Goal: Task Accomplishment & Management: Use online tool/utility

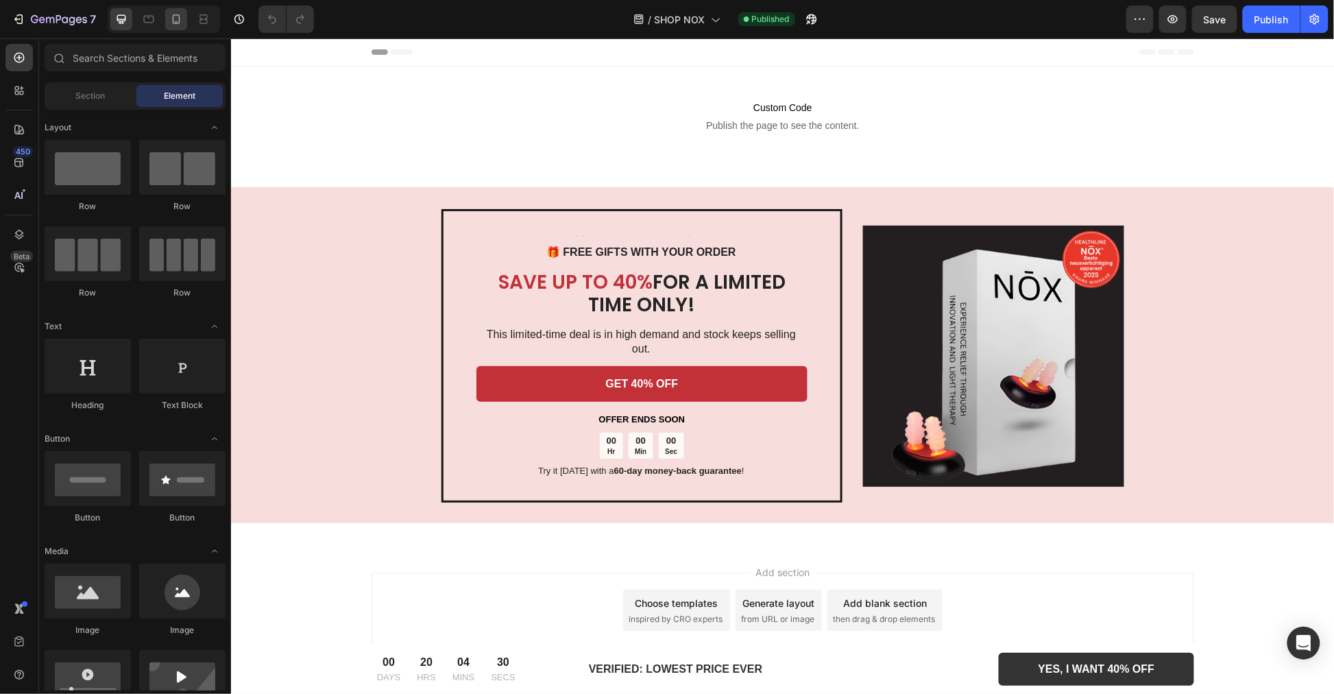
click at [182, 26] on div at bounding box center [176, 19] width 22 height 22
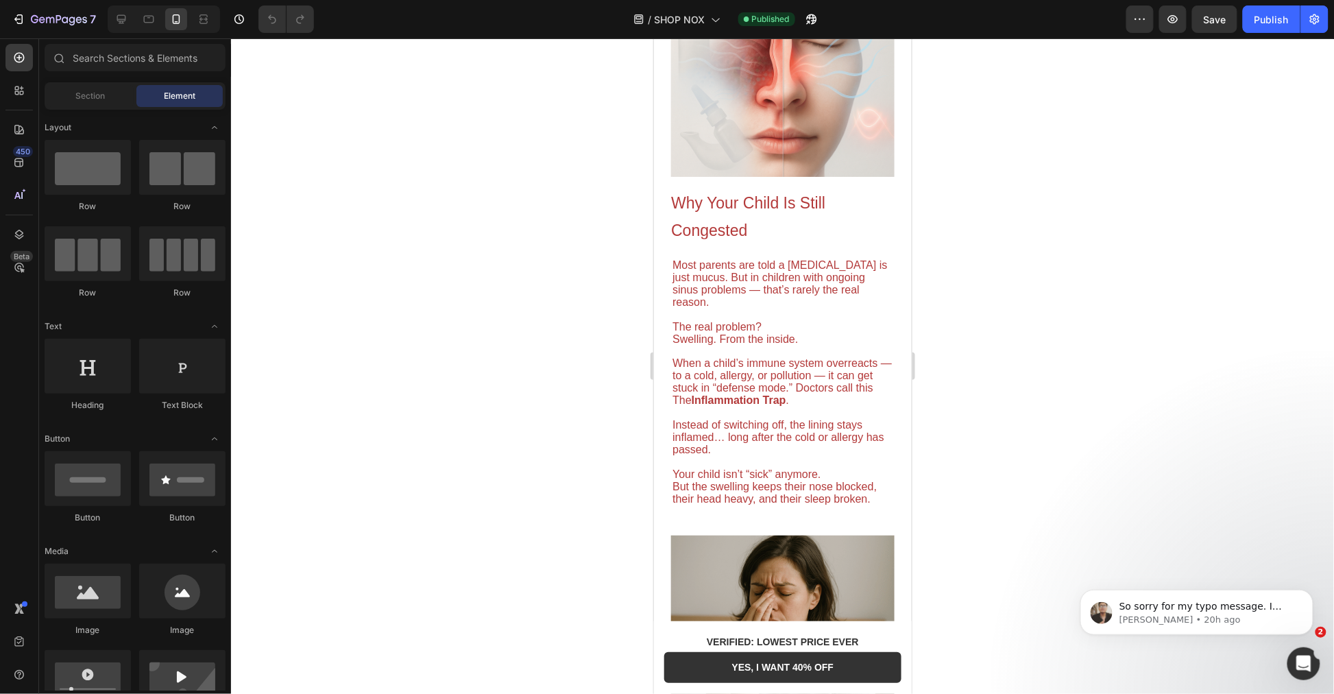
drag, startPoint x: 903, startPoint y: 274, endPoint x: 1566, endPoint y: 327, distance: 664.3
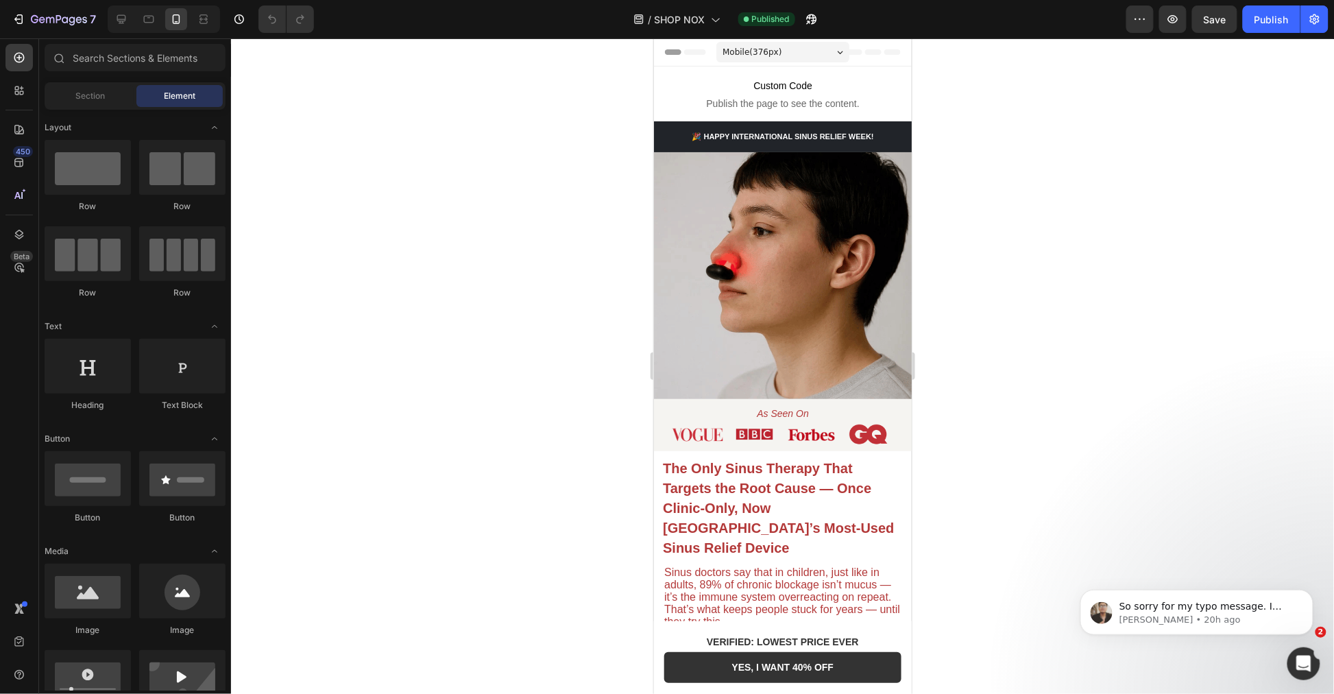
drag, startPoint x: 902, startPoint y: 345, endPoint x: 1581, endPoint y: 155, distance: 704.9
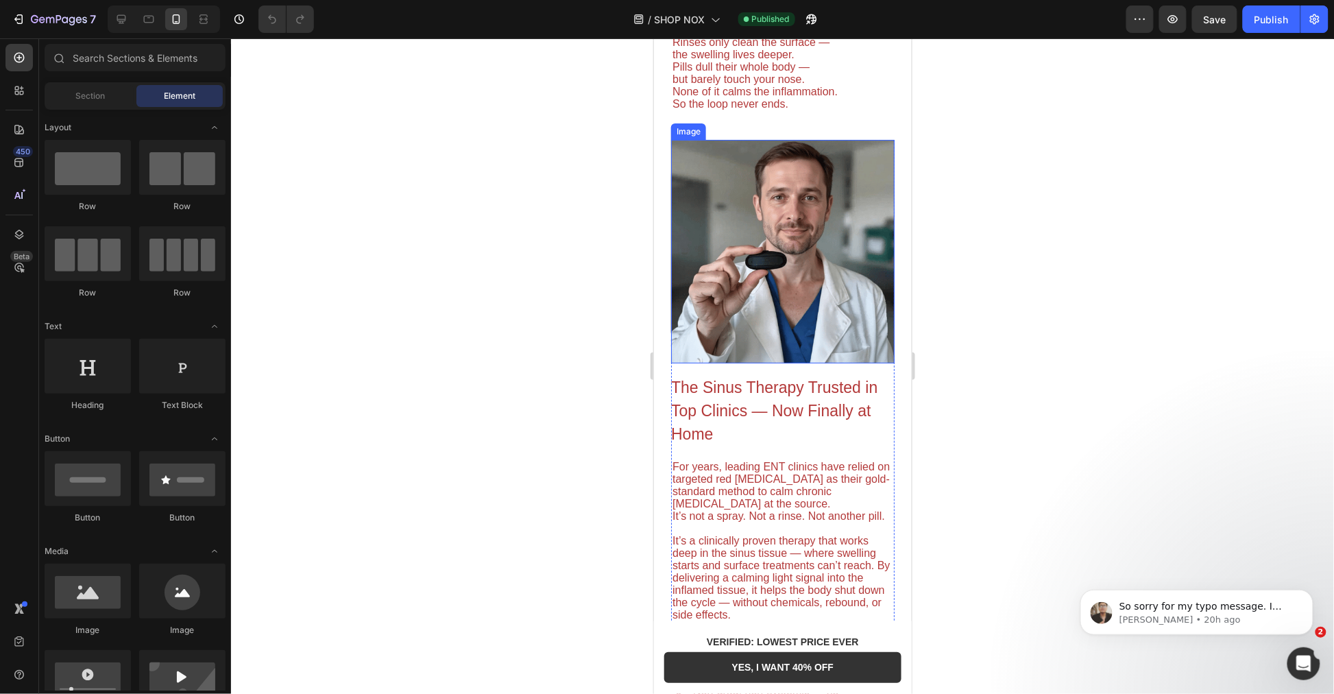
scroll to position [1806, 0]
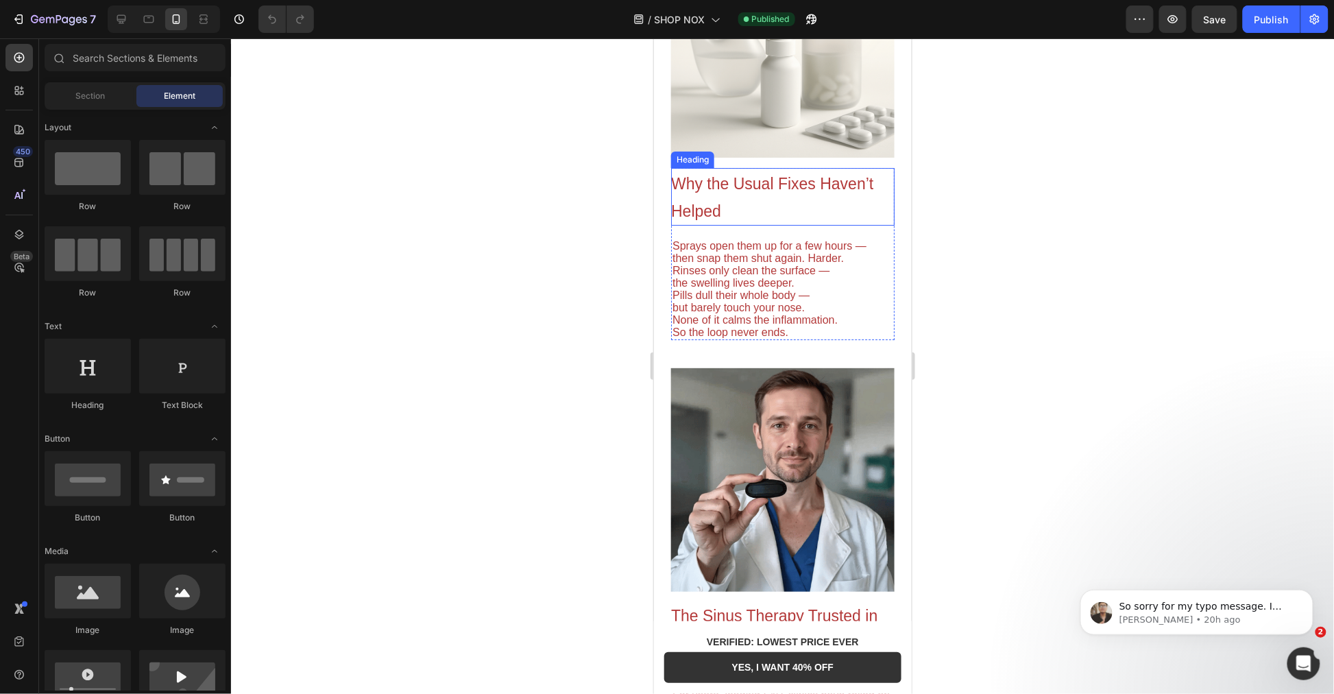
click at [772, 174] on span "Why the Usual Fixes Haven’t Helped" at bounding box center [771, 196] width 202 height 45
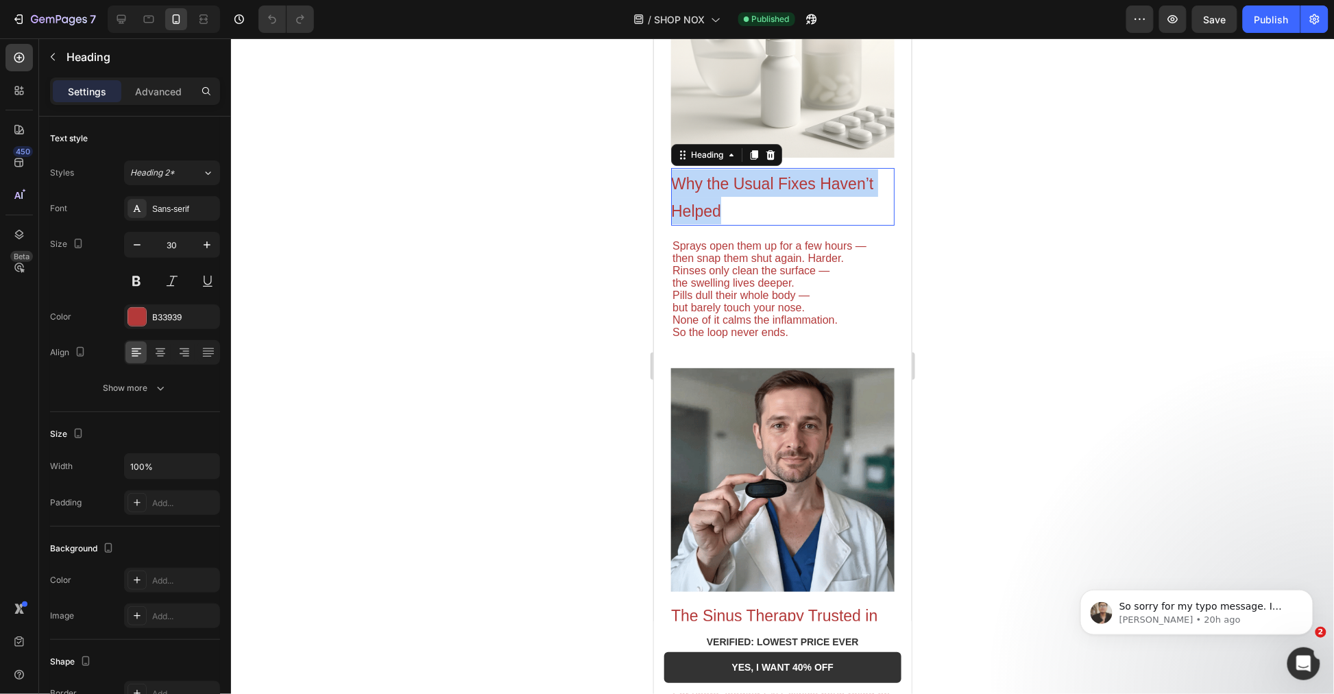
click at [772, 174] on span "Why the Usual Fixes Haven’t Helped" at bounding box center [771, 196] width 202 height 45
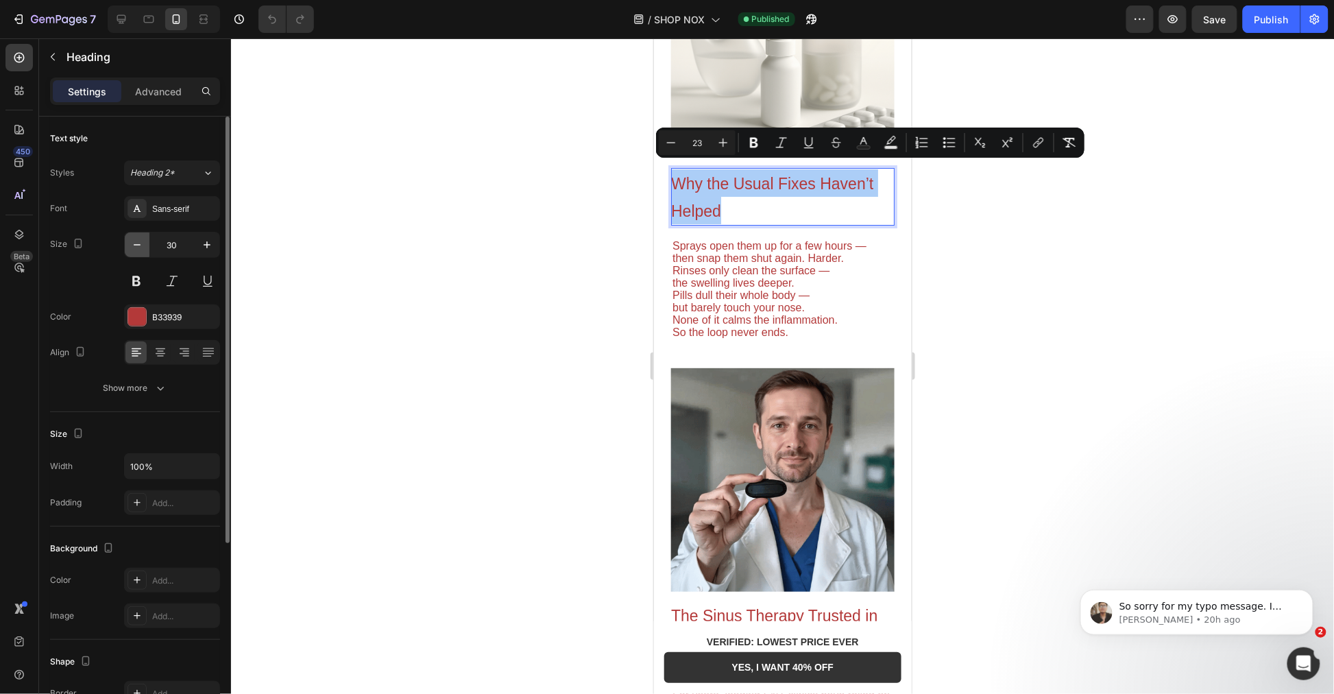
click at [145, 241] on button "button" at bounding box center [137, 244] width 25 height 25
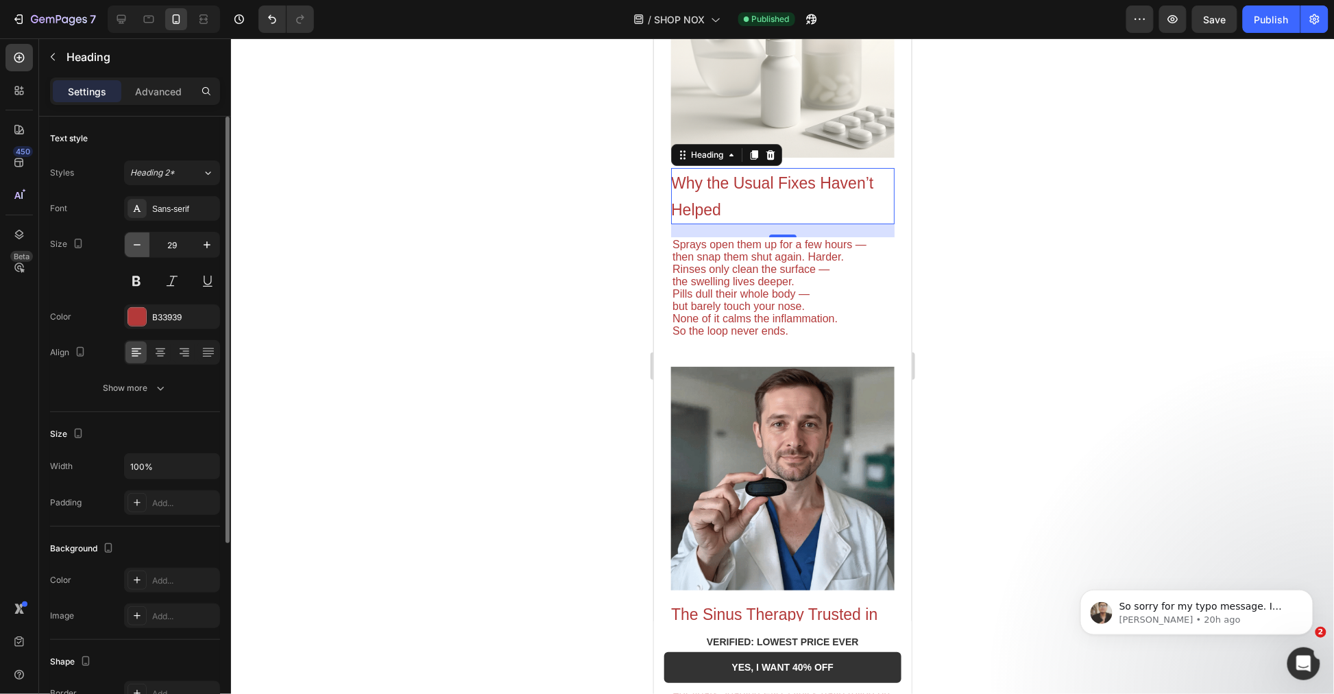
click at [145, 241] on button "button" at bounding box center [137, 244] width 25 height 25
click at [145, 242] on button "button" at bounding box center [137, 244] width 25 height 25
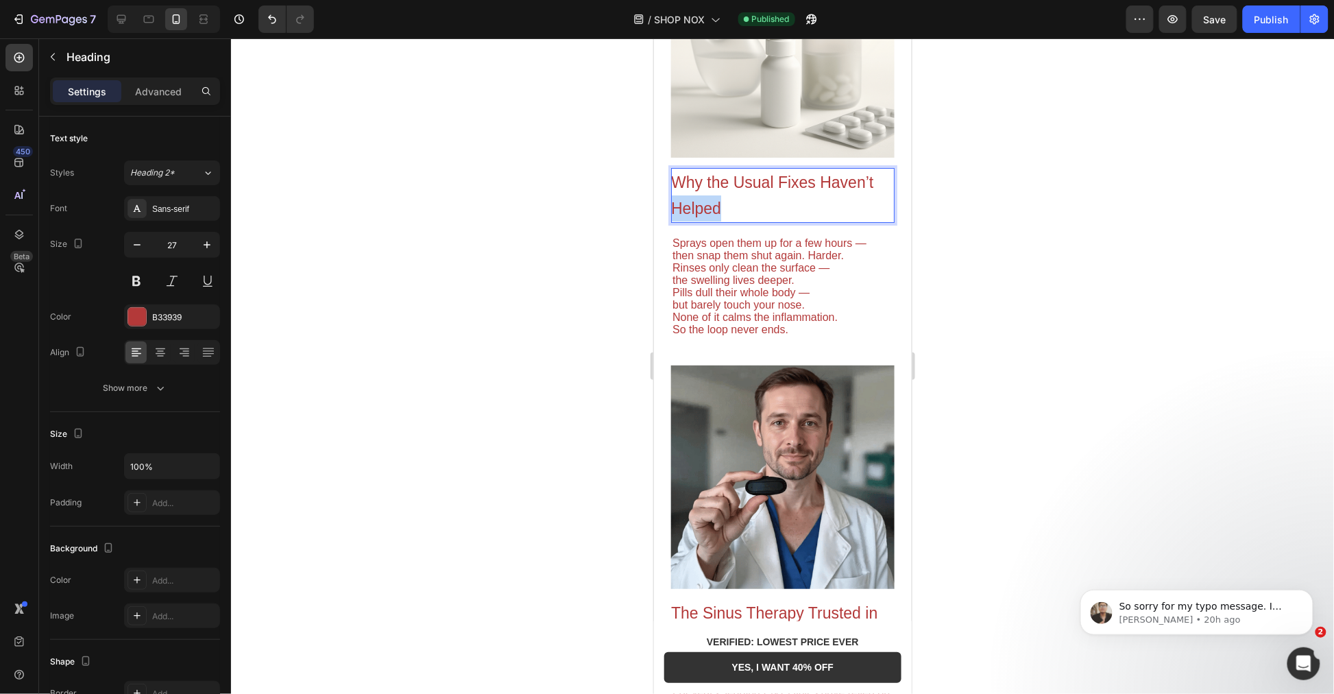
click at [694, 190] on span "Why the Usual Fixes Haven’t Helped" at bounding box center [771, 195] width 202 height 44
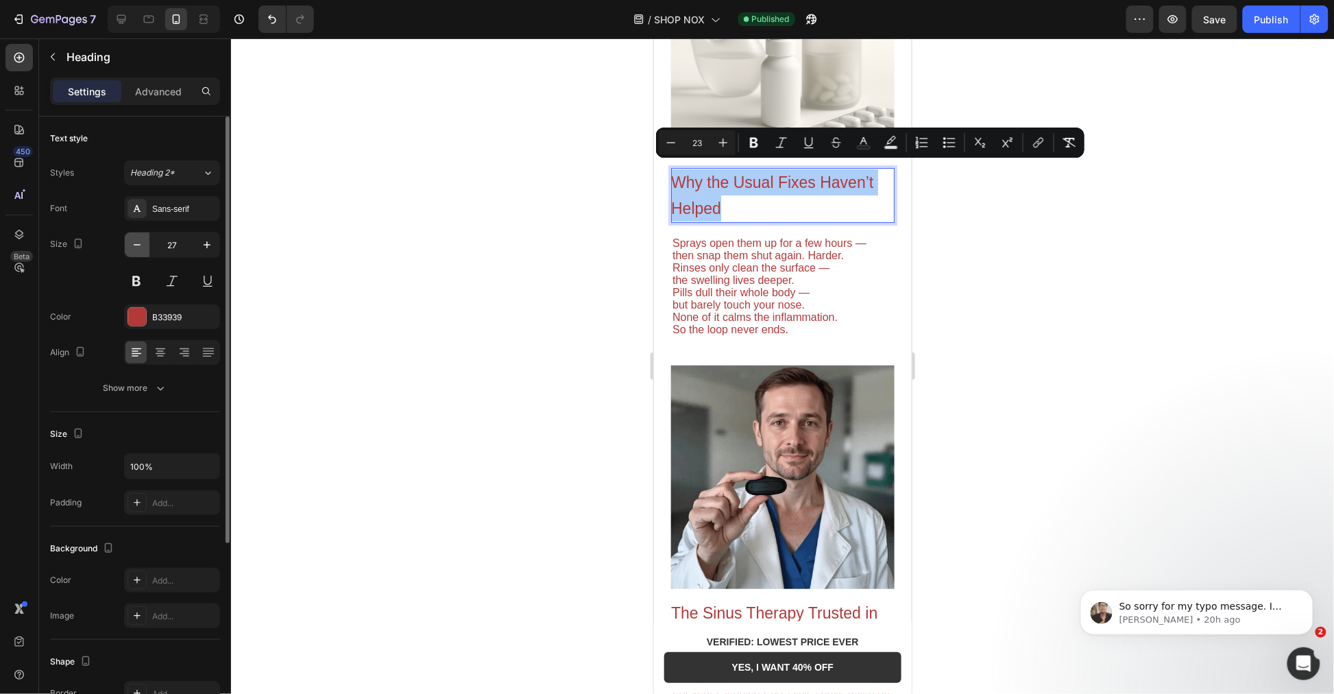
click at [145, 242] on button "button" at bounding box center [137, 244] width 25 height 25
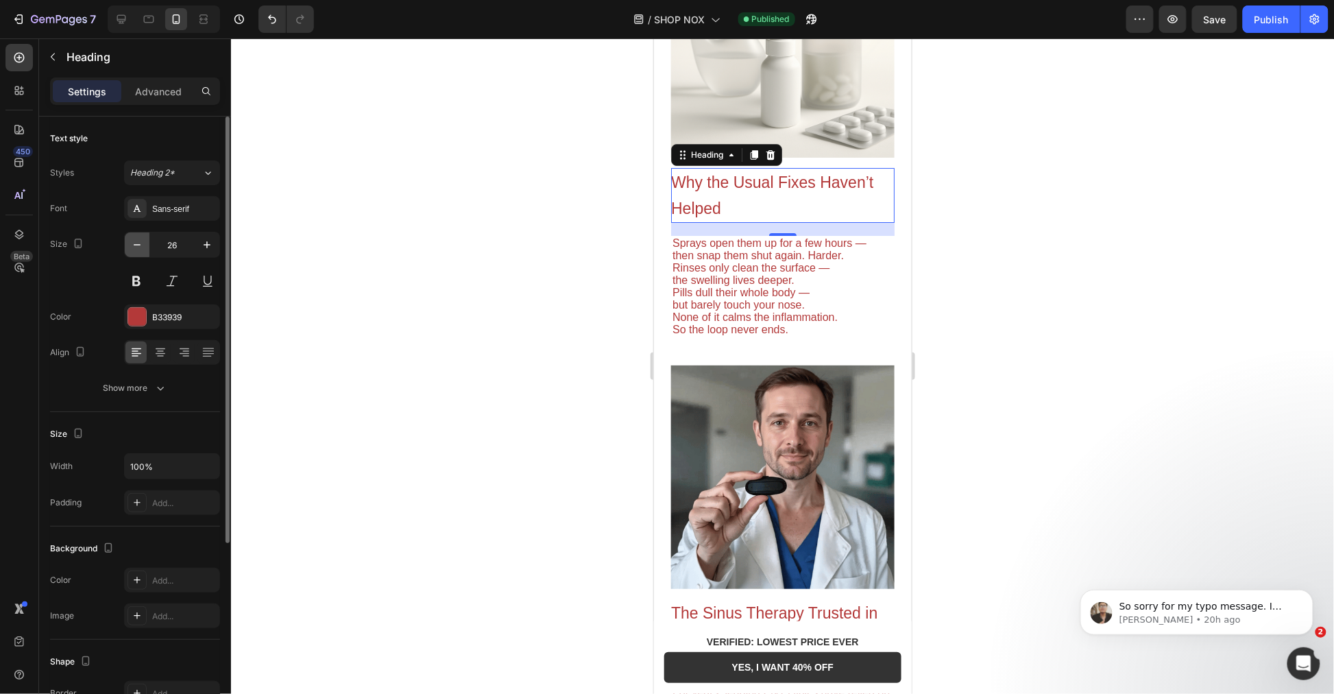
click at [145, 242] on button "button" at bounding box center [137, 244] width 25 height 25
click at [145, 243] on button "button" at bounding box center [137, 244] width 25 height 25
type input "23"
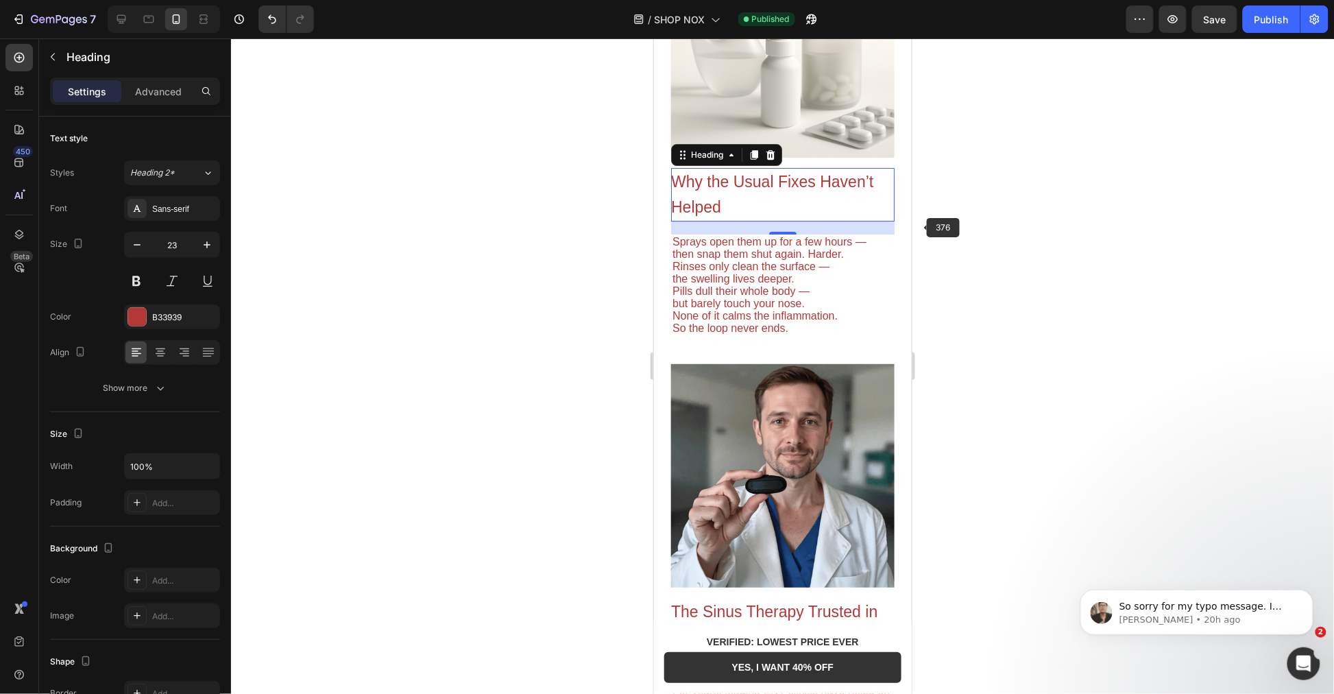
click at [991, 225] on div at bounding box center [782, 365] width 1103 height 655
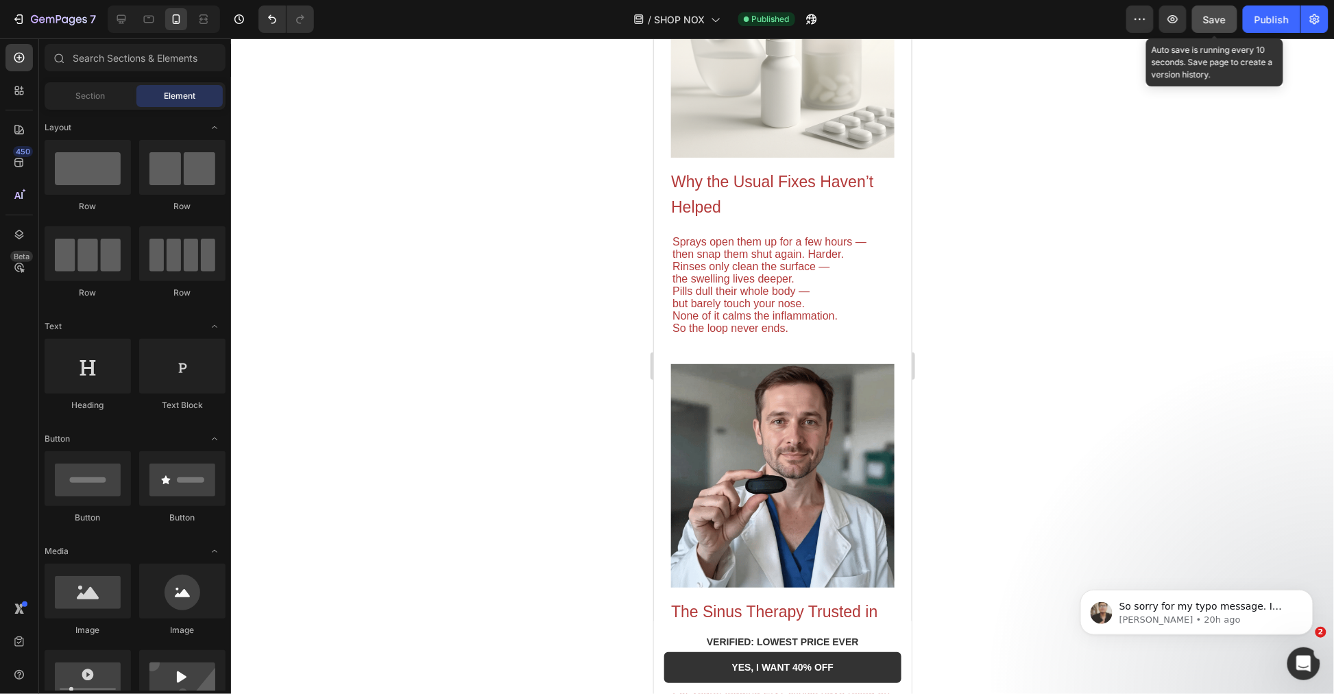
click at [1224, 21] on span "Save" at bounding box center [1215, 20] width 23 height 12
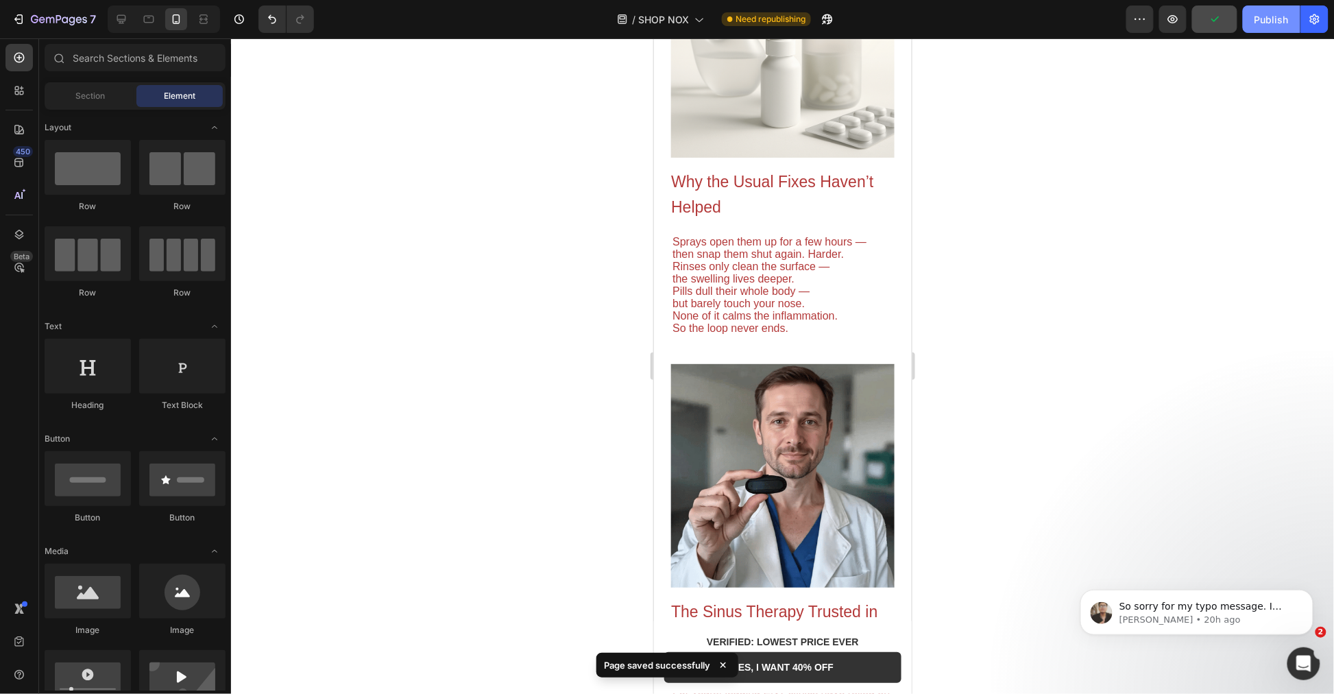
click at [1275, 23] on div "Publish" at bounding box center [1271, 19] width 34 height 14
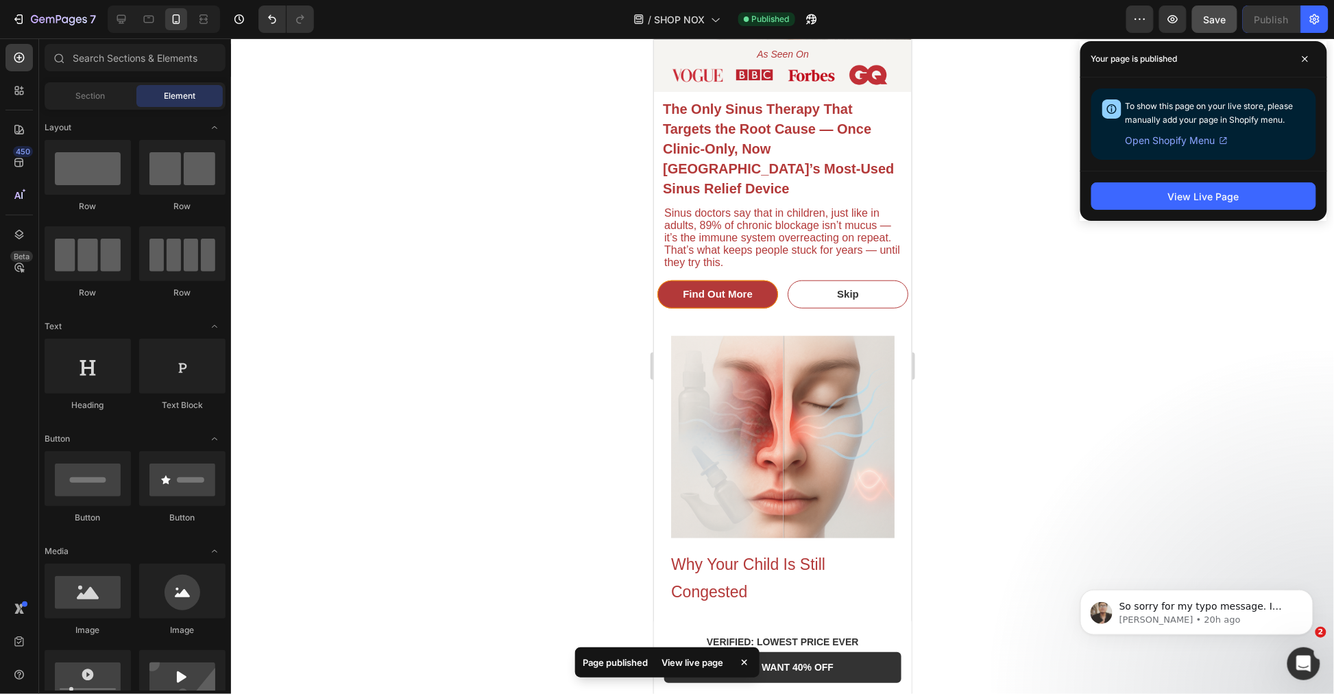
scroll to position [0, 0]
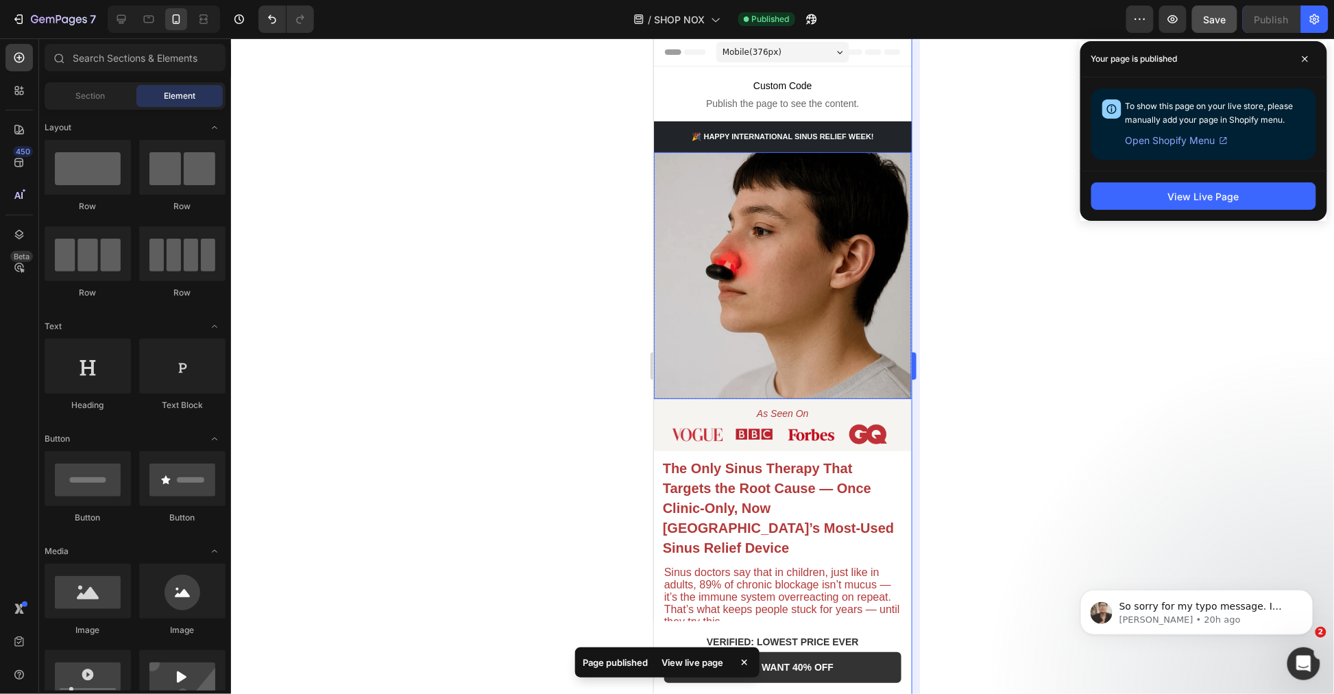
drag, startPoint x: 1220, startPoint y: 193, endPoint x: 914, endPoint y: 329, distance: 334.8
click at [978, 0] on div "7 Version history / SHOP NOX Published Preview Save Publish 450 Beta Sections(1…" at bounding box center [667, 0] width 1334 height 0
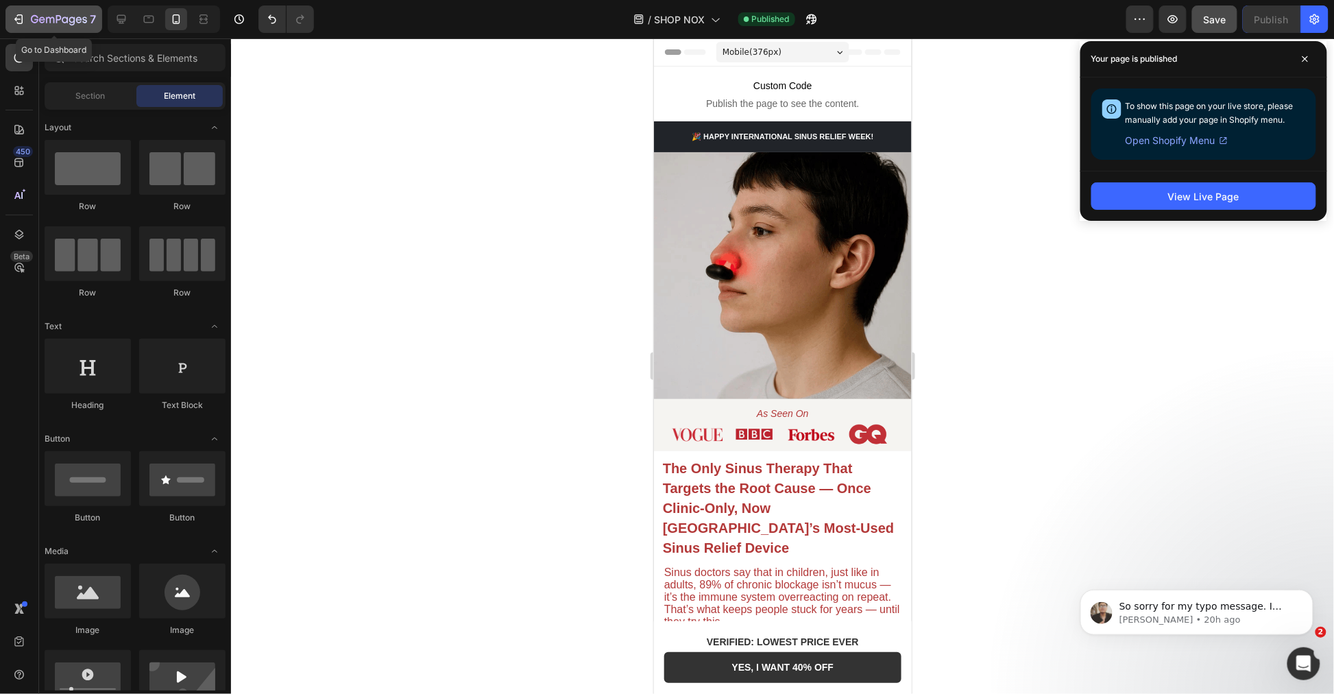
click at [10, 21] on button "7" at bounding box center [53, 18] width 97 height 27
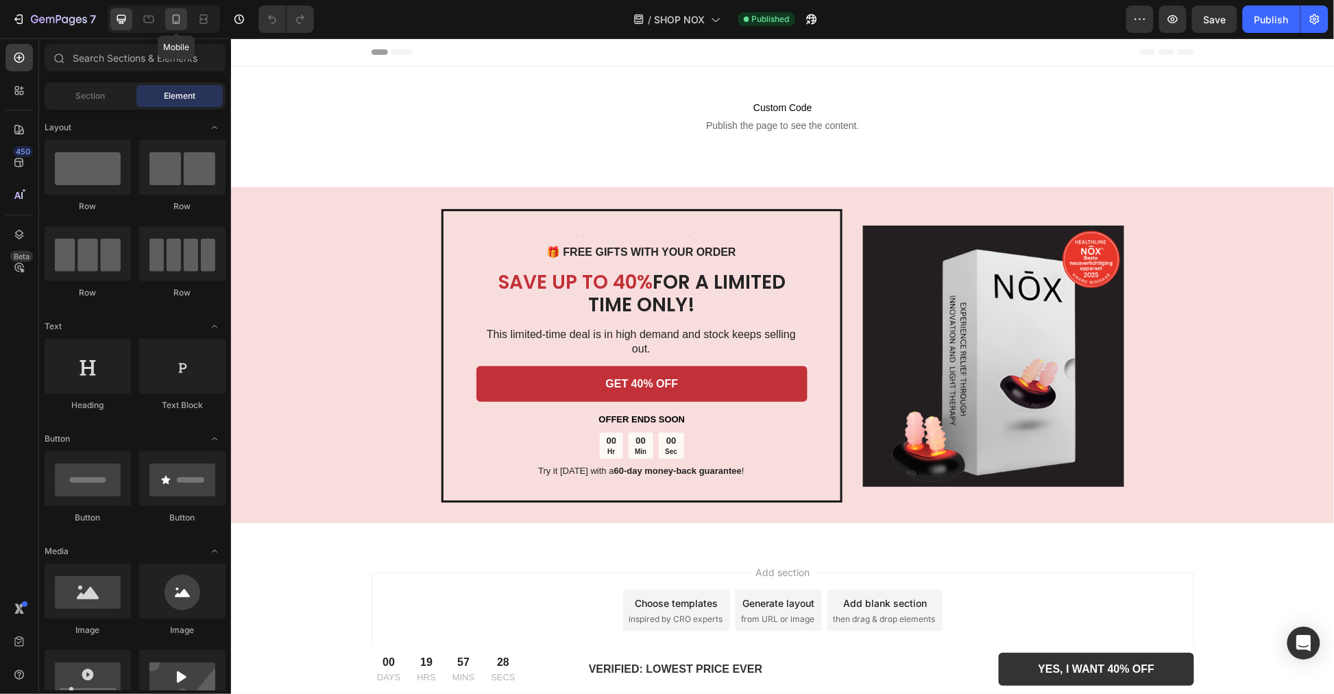
click at [173, 19] on icon at bounding box center [177, 19] width 8 height 10
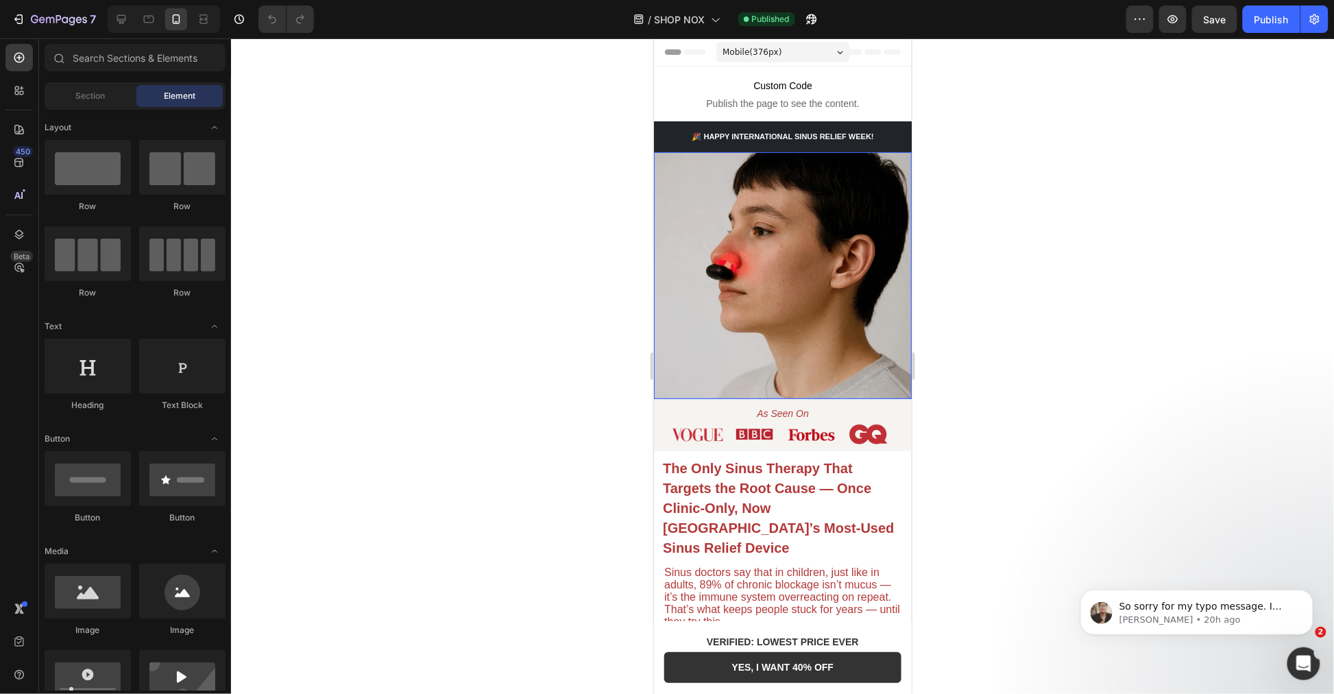
click at [696, 329] on img at bounding box center [782, 274] width 258 height 247
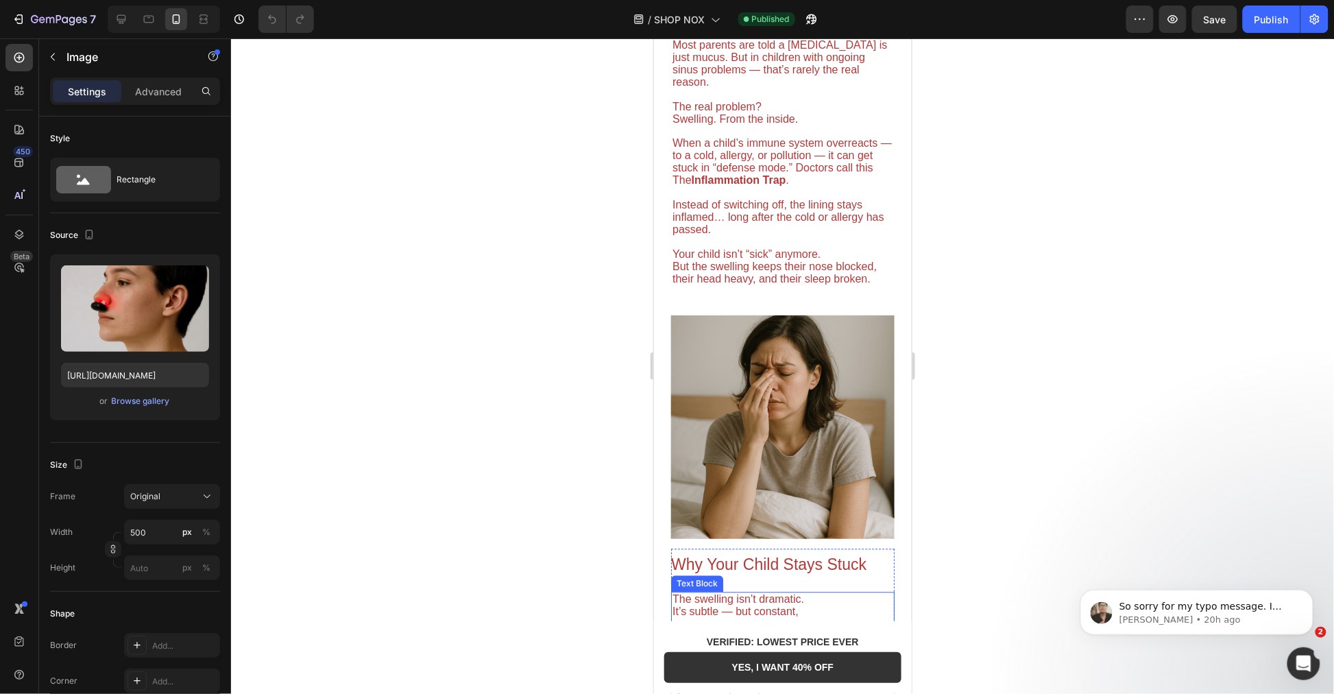
scroll to position [1142, 0]
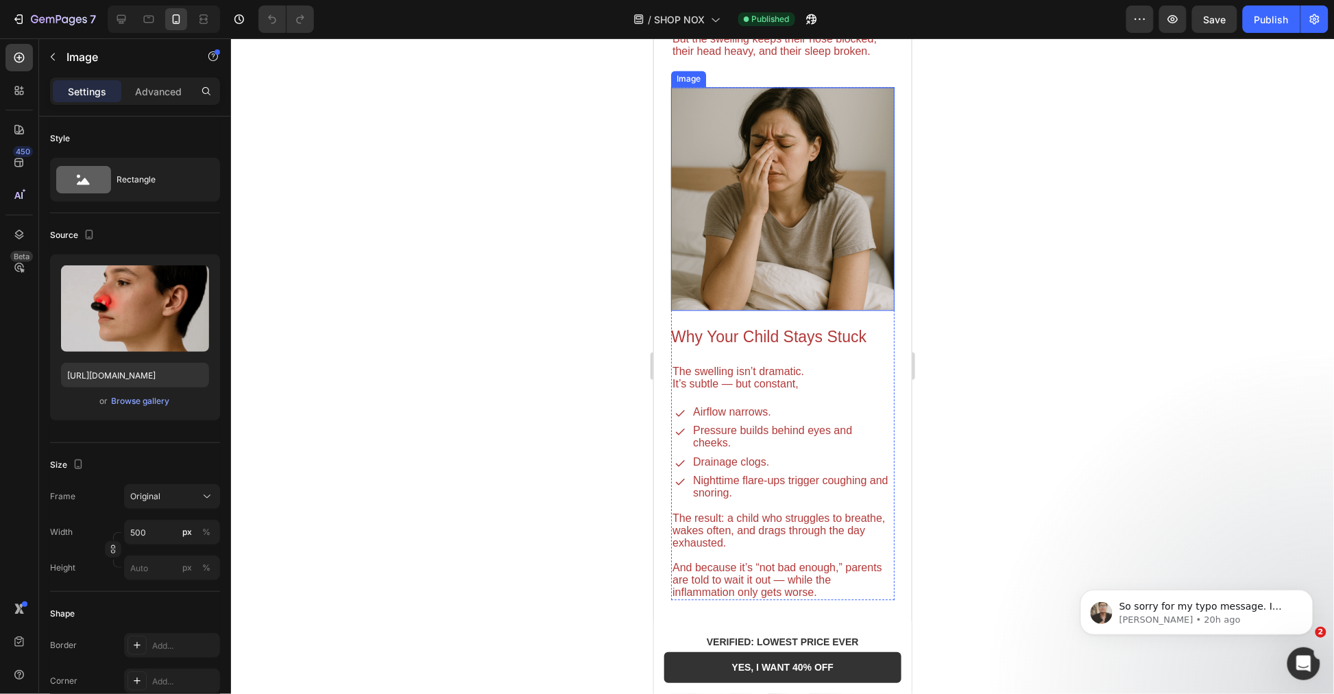
click at [740, 252] on img at bounding box center [781, 197] width 223 height 223
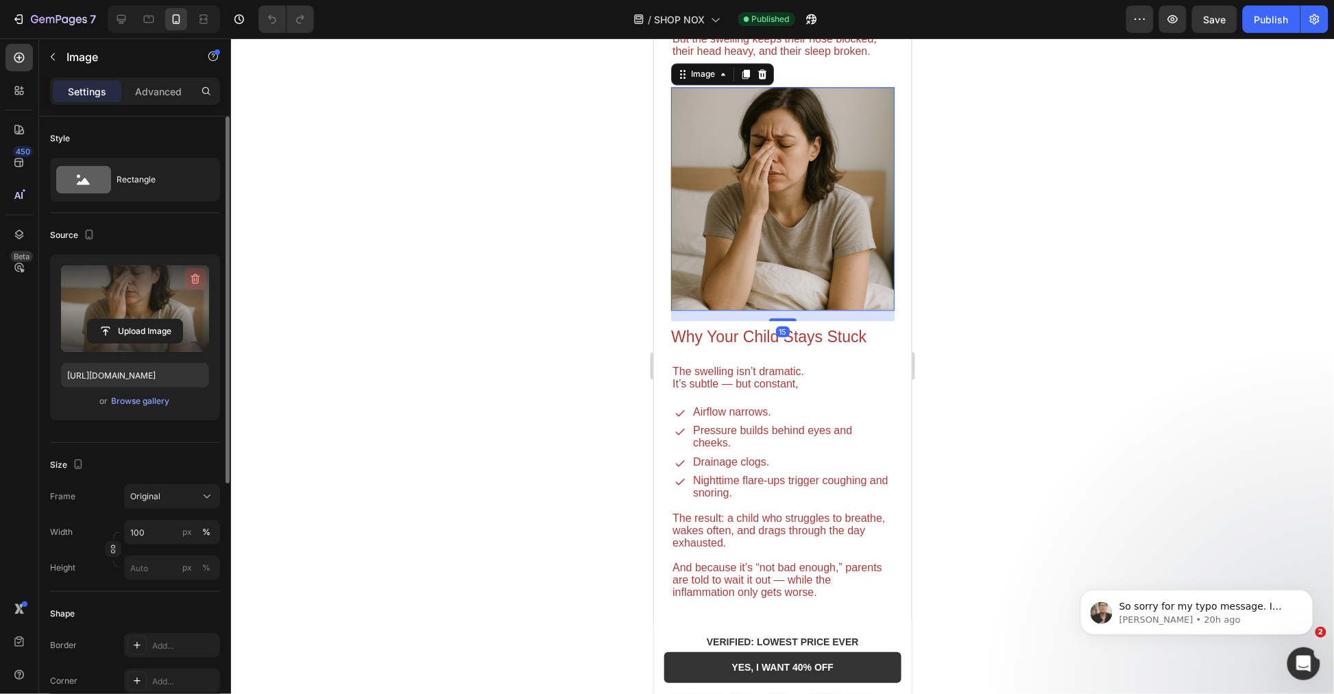
click at [199, 274] on icon "button" at bounding box center [196, 279] width 14 height 14
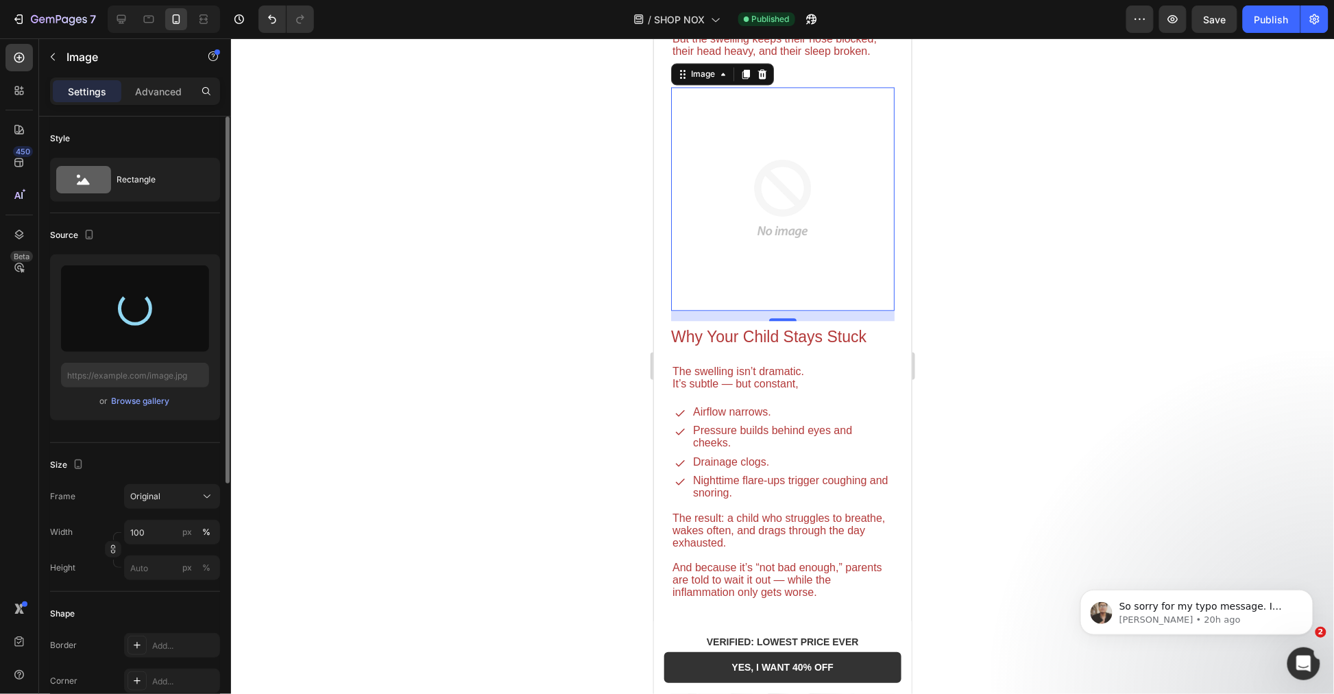
type input "https://cdn.shopify.com/s/files/1/0955/7150/9562/files/gempages_576779547878359…"
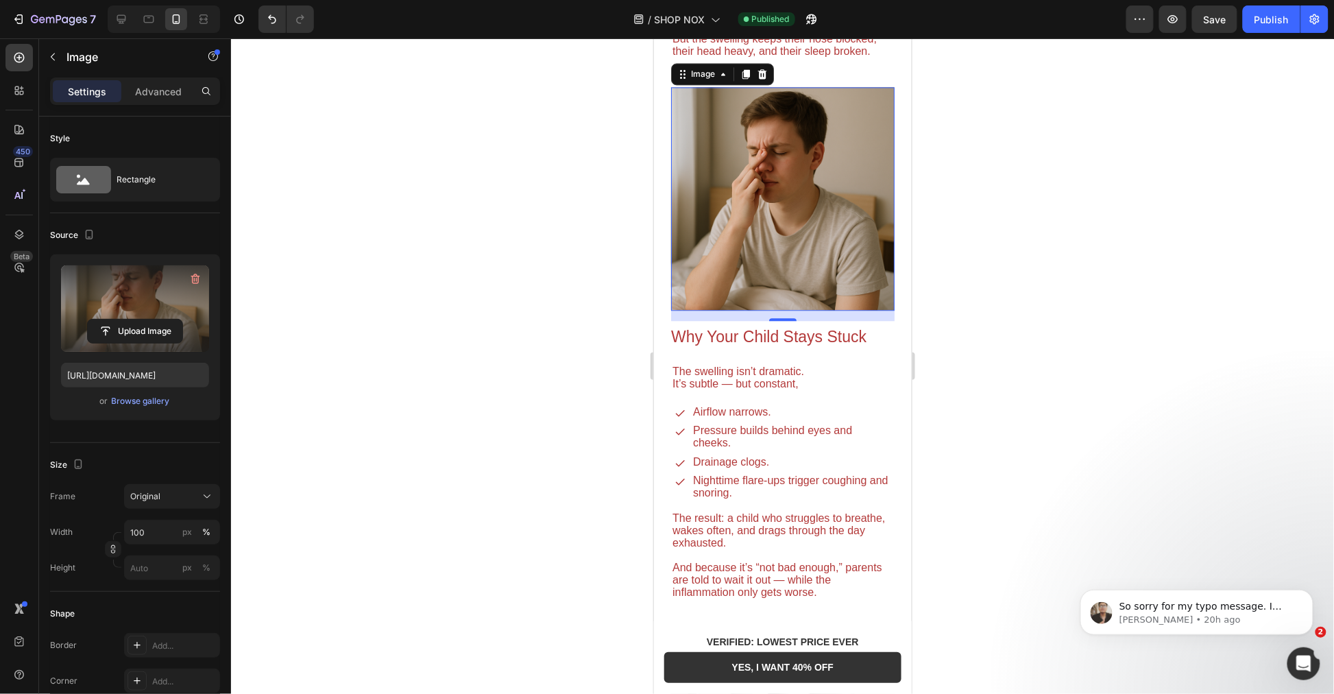
drag, startPoint x: 1163, startPoint y: 469, endPoint x: 1181, endPoint y: 433, distance: 39.9
click at [1167, 467] on div at bounding box center [782, 365] width 1103 height 655
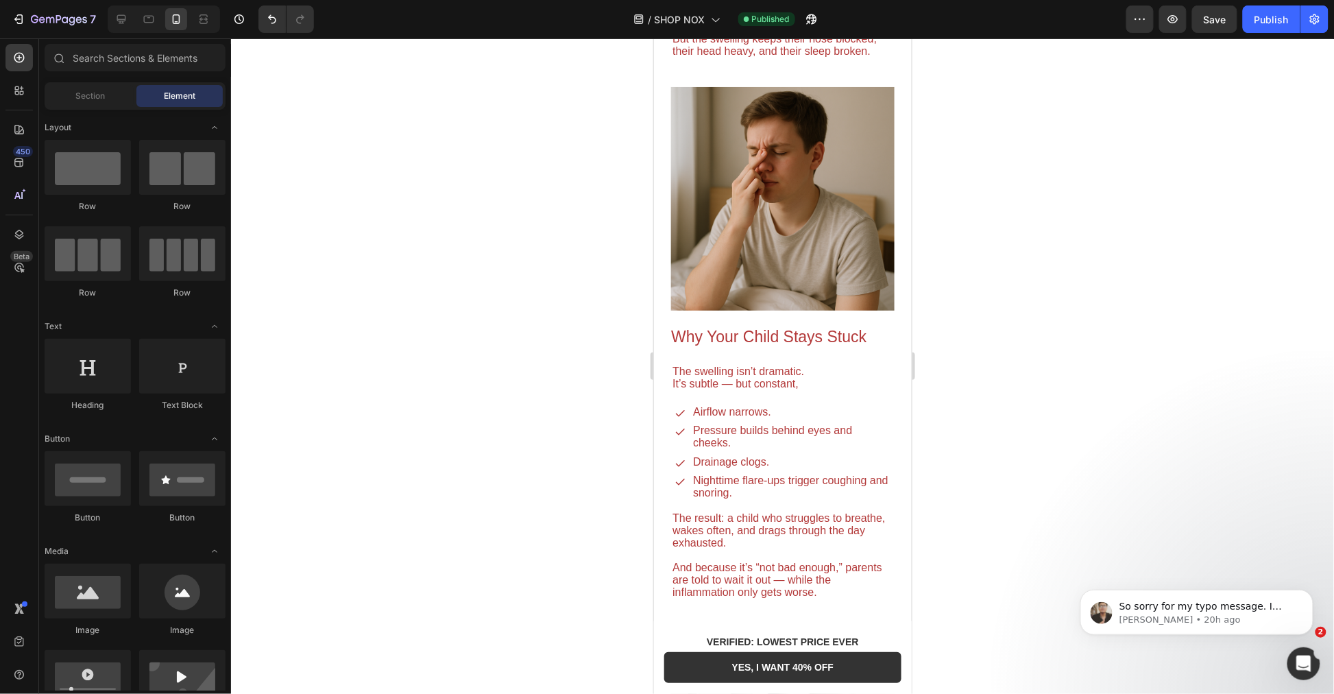
click at [1224, 2] on div "7 Version history / SHOP NOX Published Preview Save Publish" at bounding box center [667, 19] width 1334 height 39
click at [1222, 5] on div "7 Version history / SHOP NOX Published Preview Save Publish" at bounding box center [667, 19] width 1334 height 39
click at [1224, 14] on span "Save" at bounding box center [1215, 20] width 23 height 12
click at [1264, 19] on div "Publish" at bounding box center [1271, 19] width 34 height 14
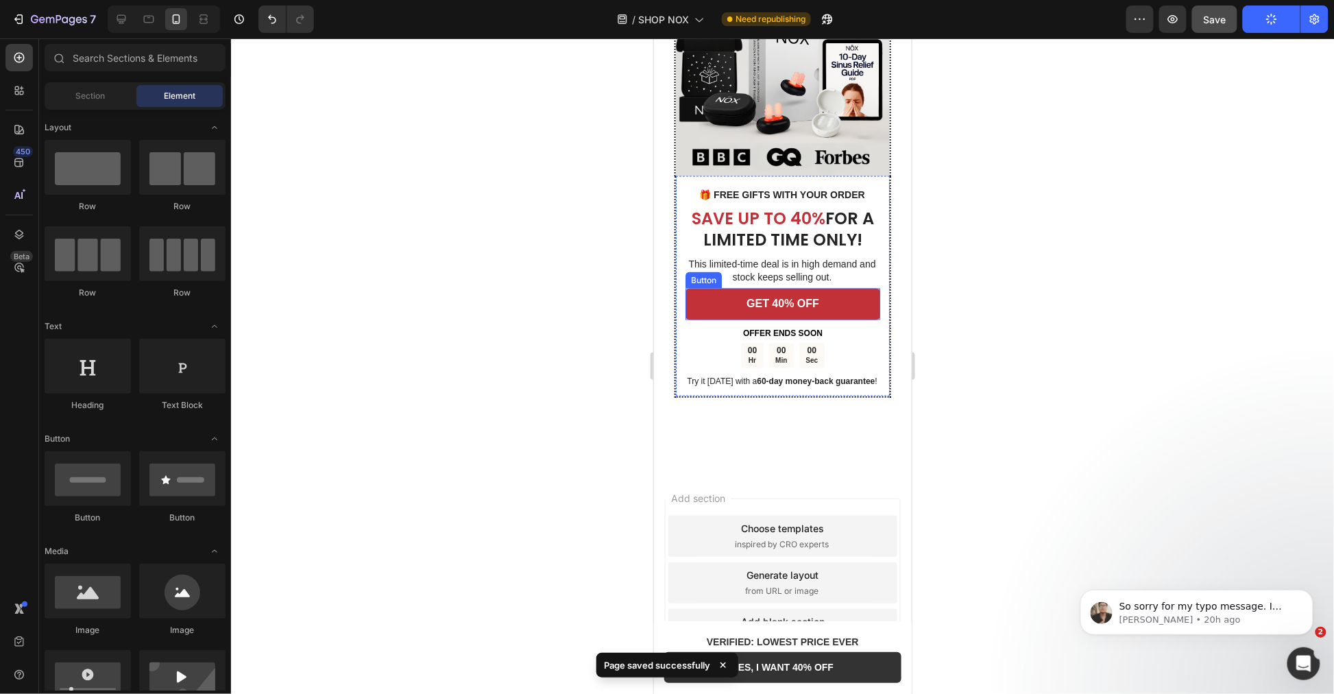
scroll to position [2951, 0]
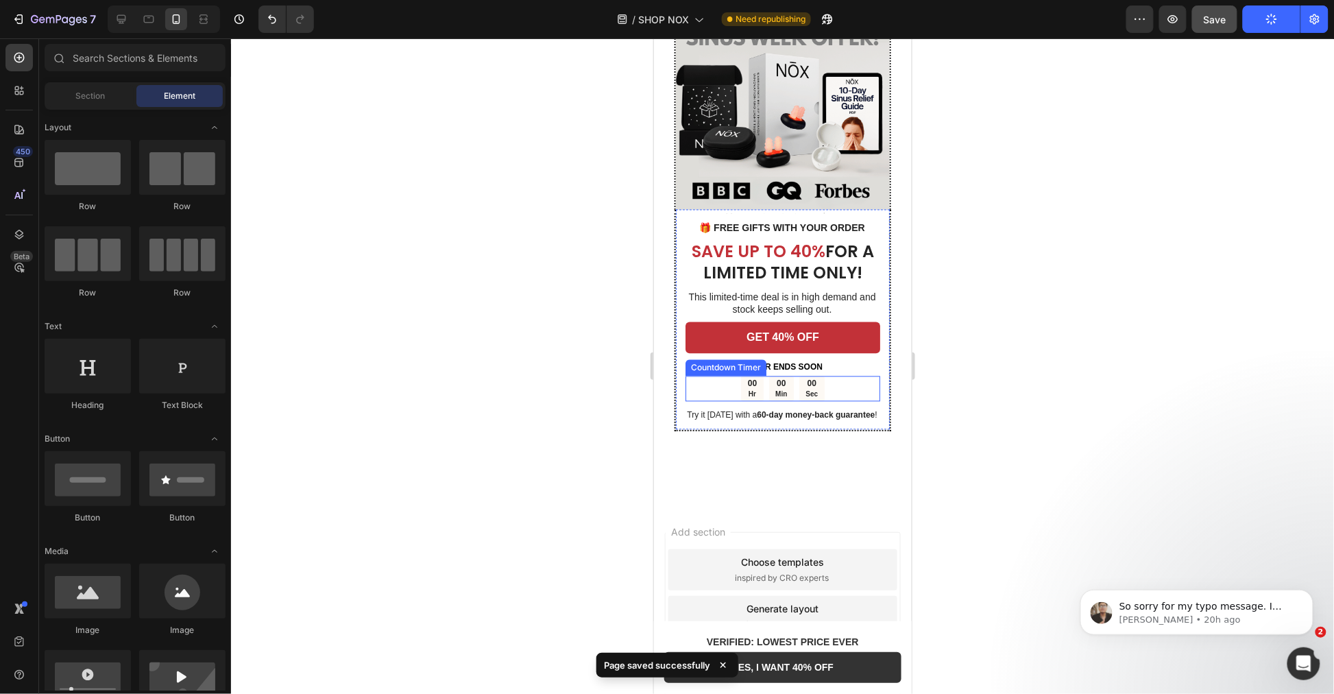
click at [805, 389] on p "Sec" at bounding box center [811, 393] width 12 height 9
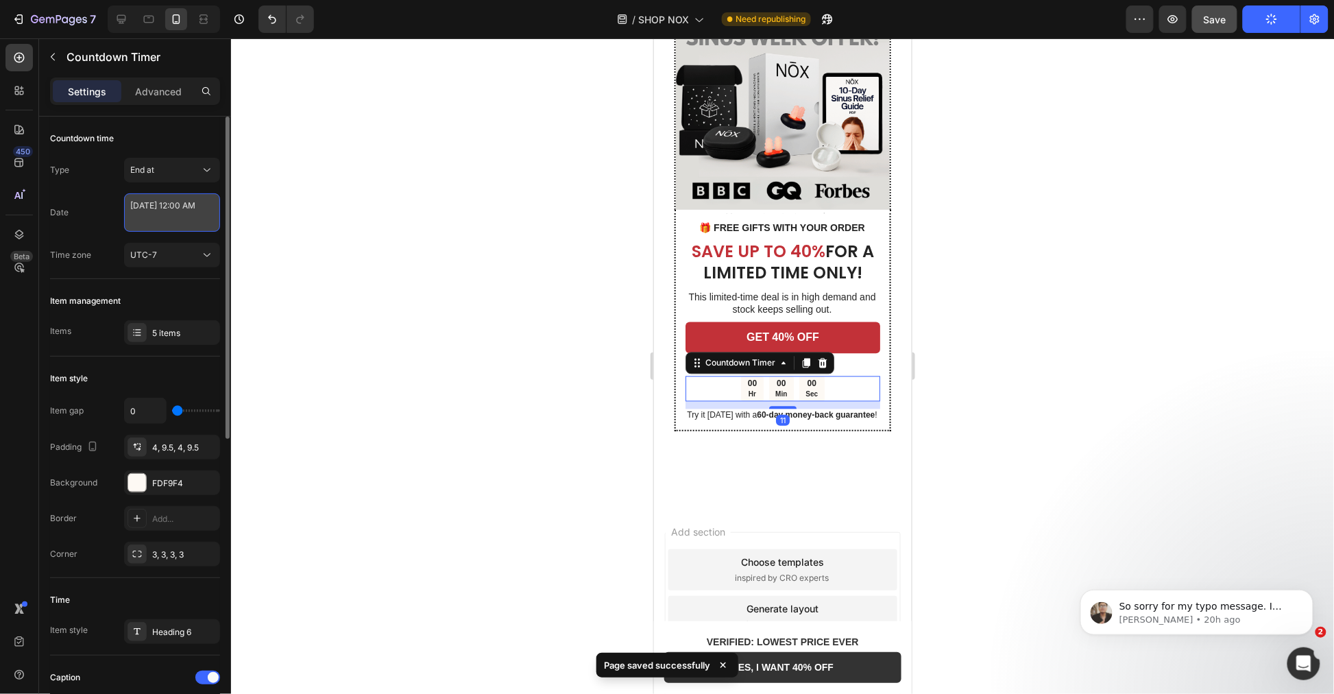
click at [188, 223] on textarea "August 26 2025 12:00 AM" at bounding box center [172, 212] width 96 height 38
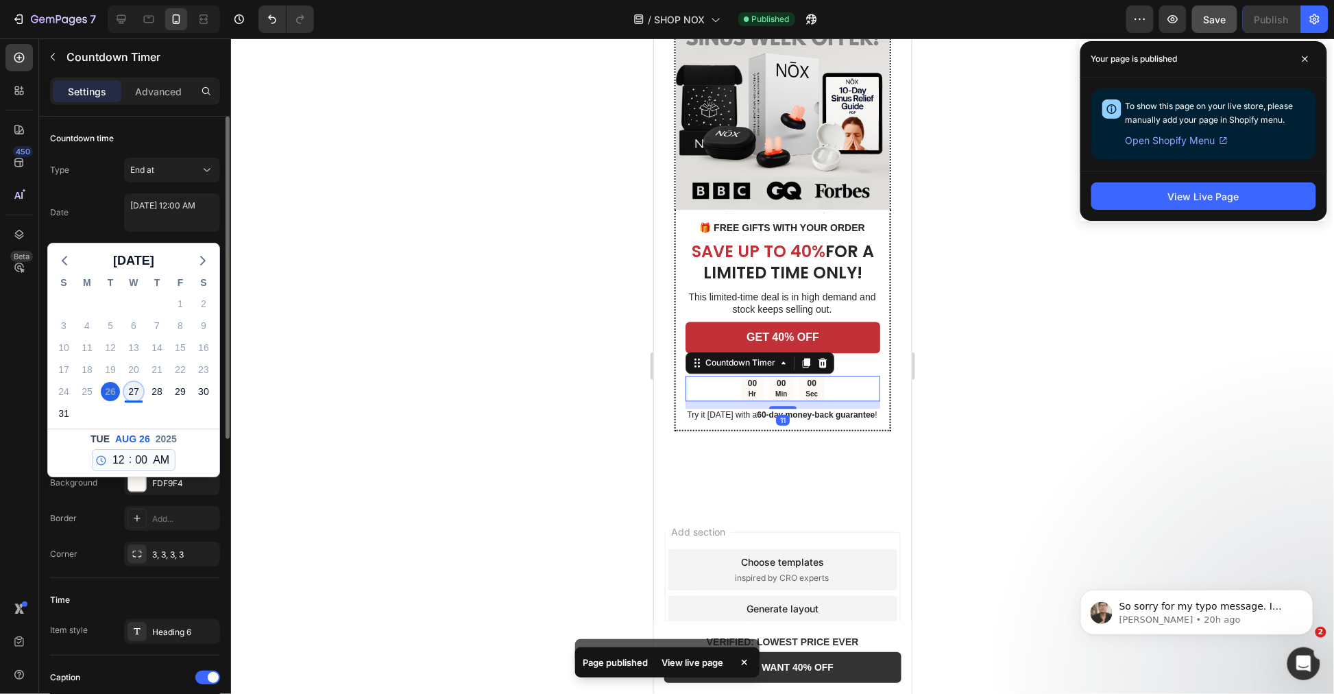
click at [129, 386] on div "27" at bounding box center [133, 391] width 19 height 19
type textarea "August 27 2025 12:00 AM"
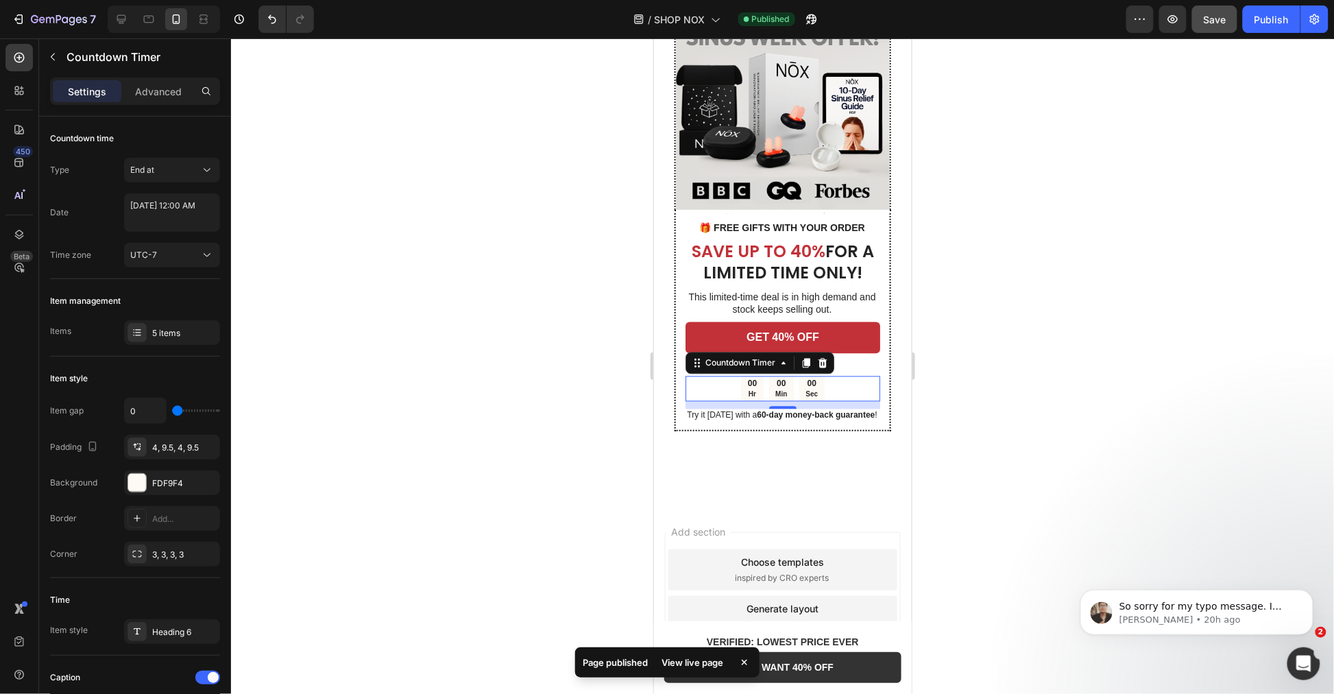
click at [1060, 344] on div at bounding box center [782, 365] width 1103 height 655
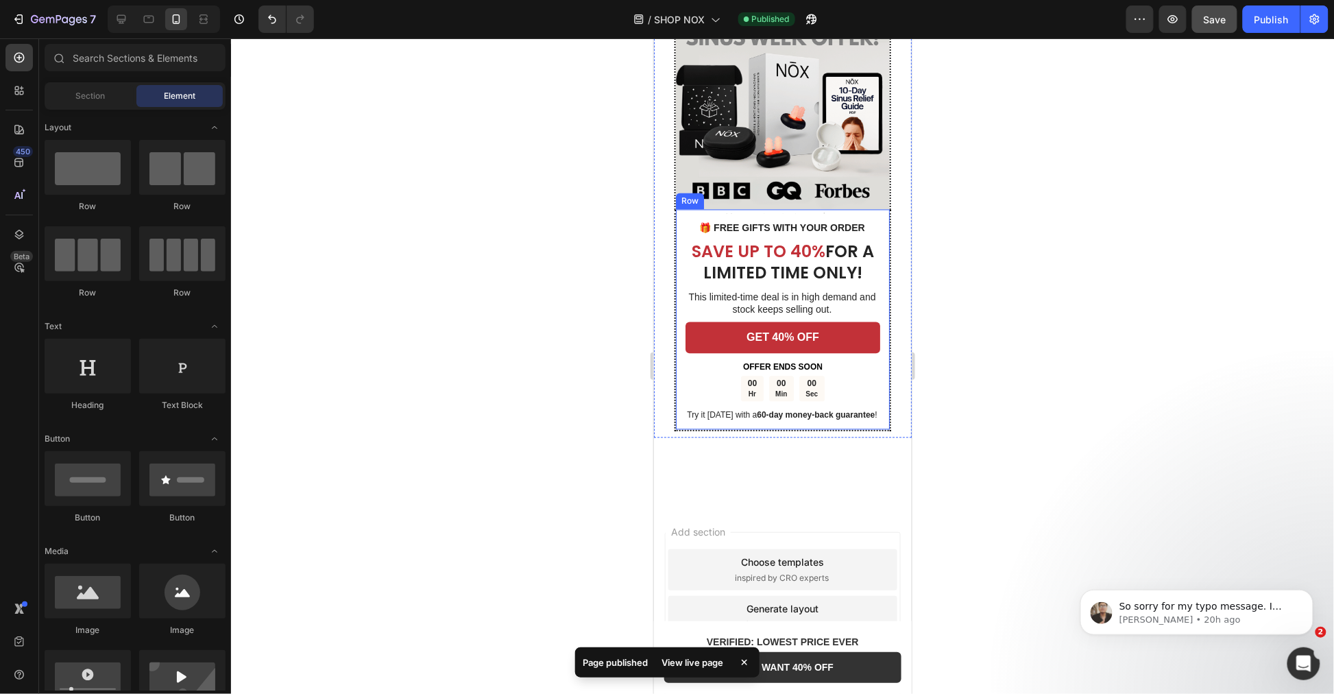
click at [799, 387] on div "00 Sec" at bounding box center [811, 388] width 25 height 25
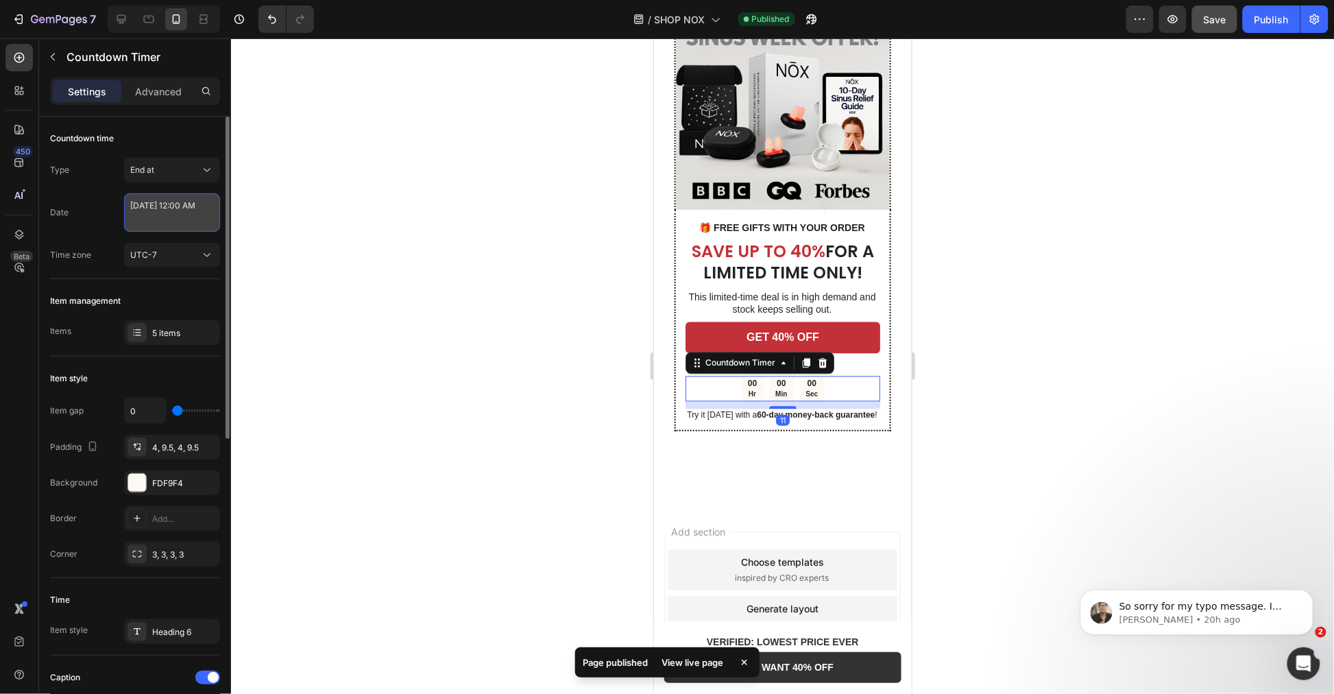
click at [173, 208] on textarea "August 27 2025 12:00 AM" at bounding box center [172, 212] width 96 height 38
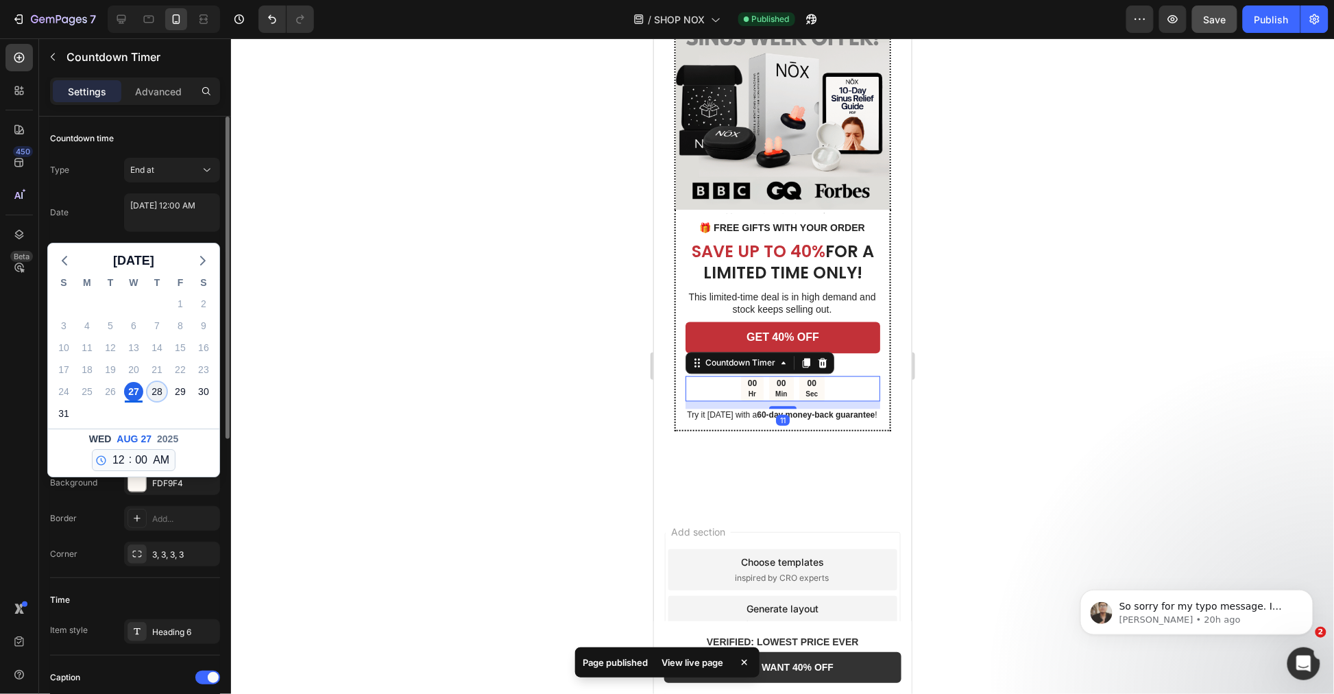
click at [154, 391] on div "28" at bounding box center [156, 391] width 19 height 19
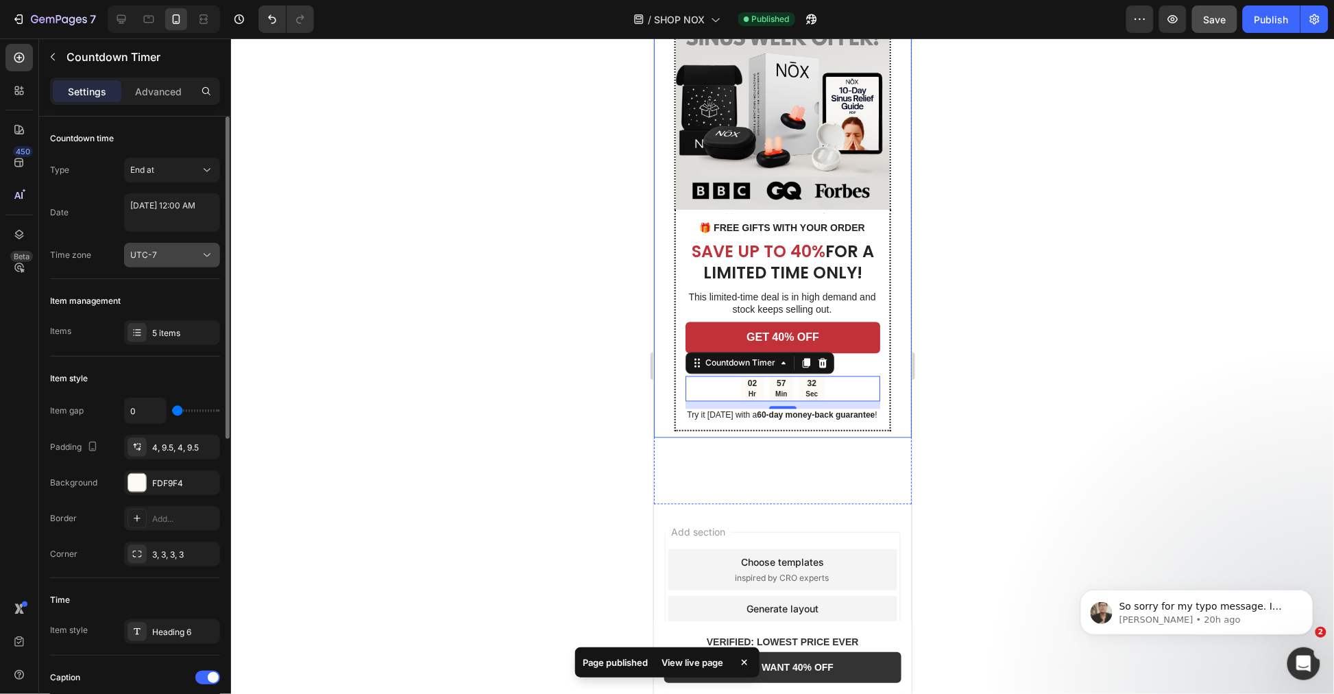
drag, startPoint x: 134, startPoint y: 247, endPoint x: 151, endPoint y: 266, distance: 25.2
click at [135, 248] on div "UTC-7" at bounding box center [172, 255] width 84 height 14
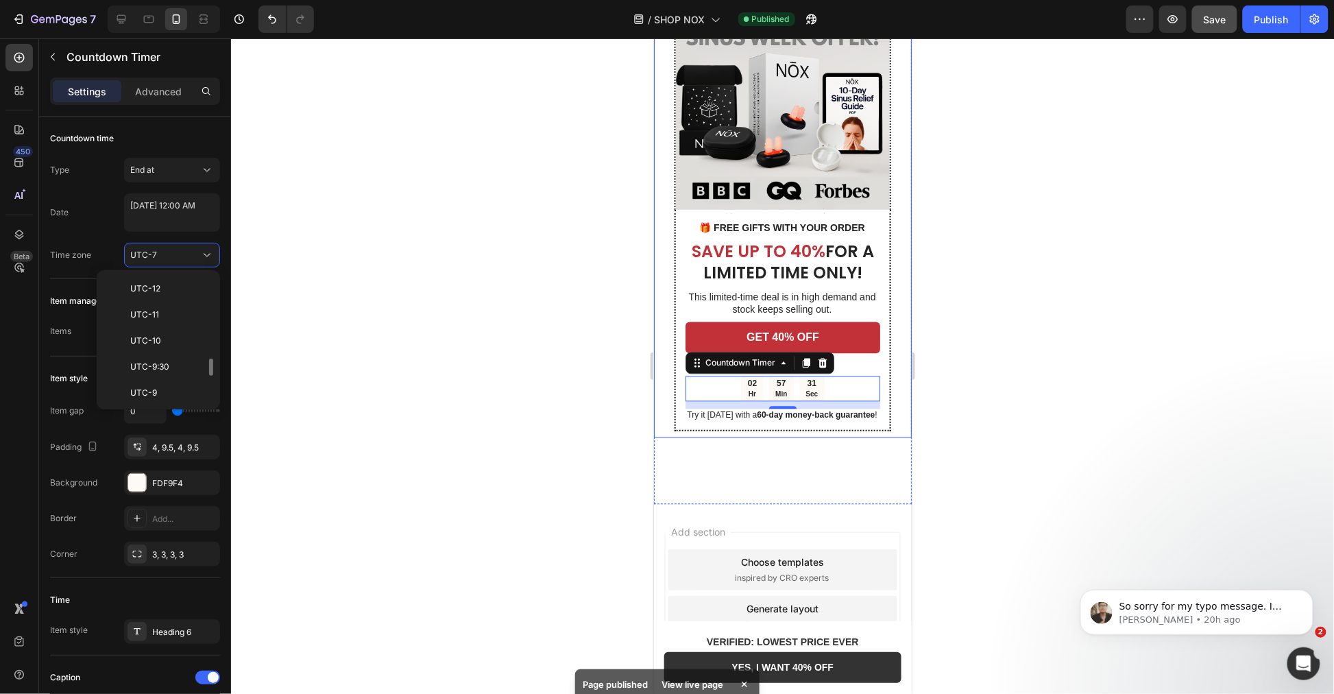
scroll to position [73, 0]
click at [180, 216] on textarea "August 28 2025 12:00 AM" at bounding box center [172, 212] width 96 height 38
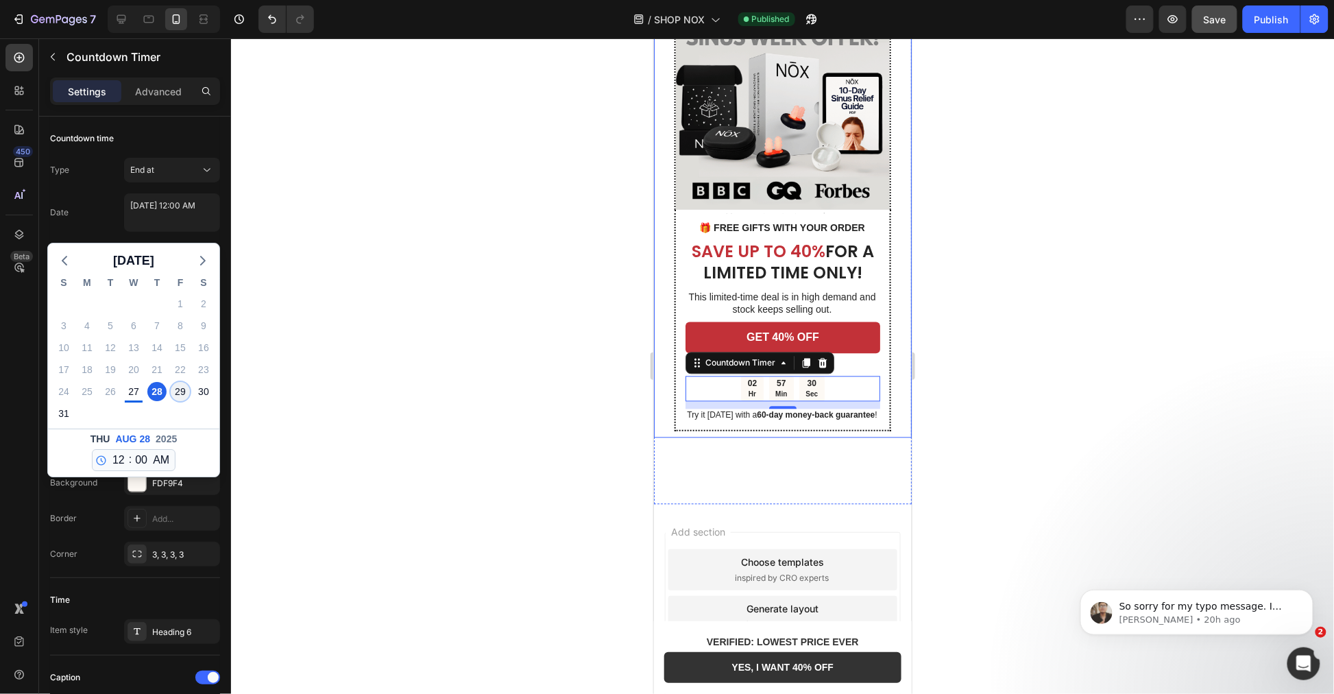
click at [177, 391] on div "29" at bounding box center [180, 391] width 19 height 19
type textarea "August 29 2025 12:00 AM"
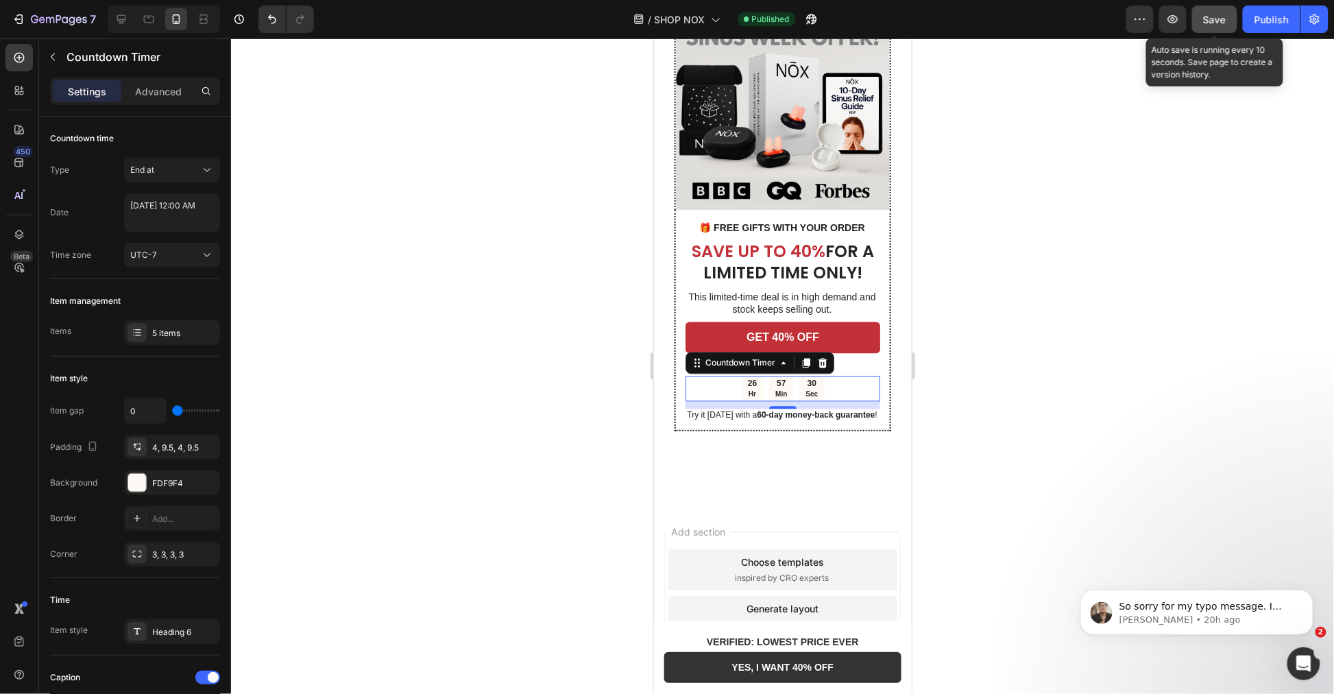
click at [1224, 19] on span "Save" at bounding box center [1215, 20] width 23 height 12
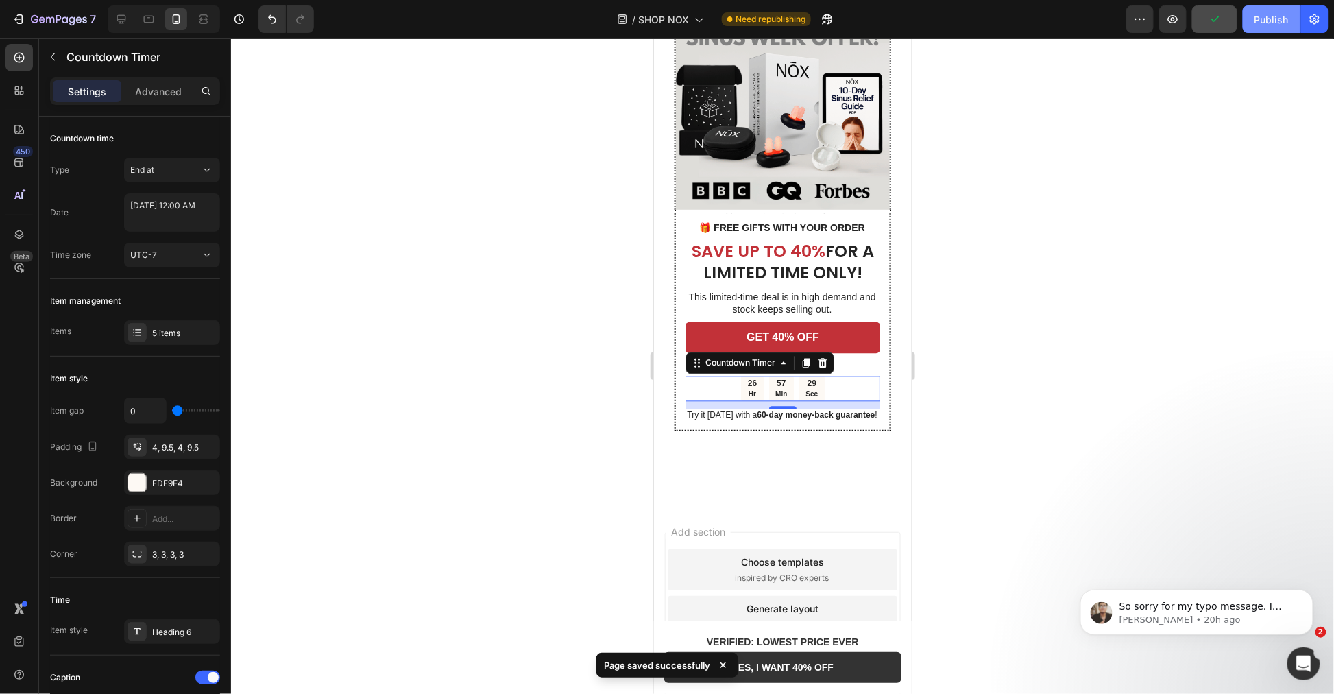
click at [1268, 22] on div "Publish" at bounding box center [1271, 19] width 34 height 14
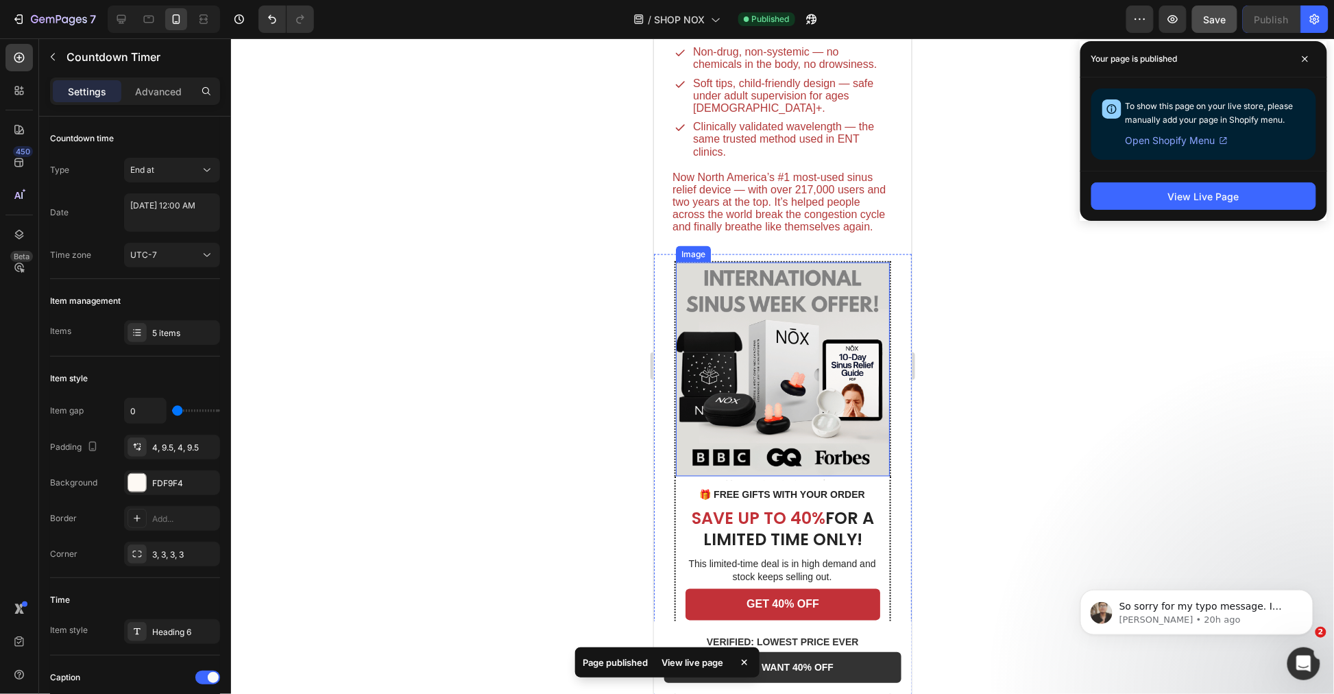
scroll to position [2951, 0]
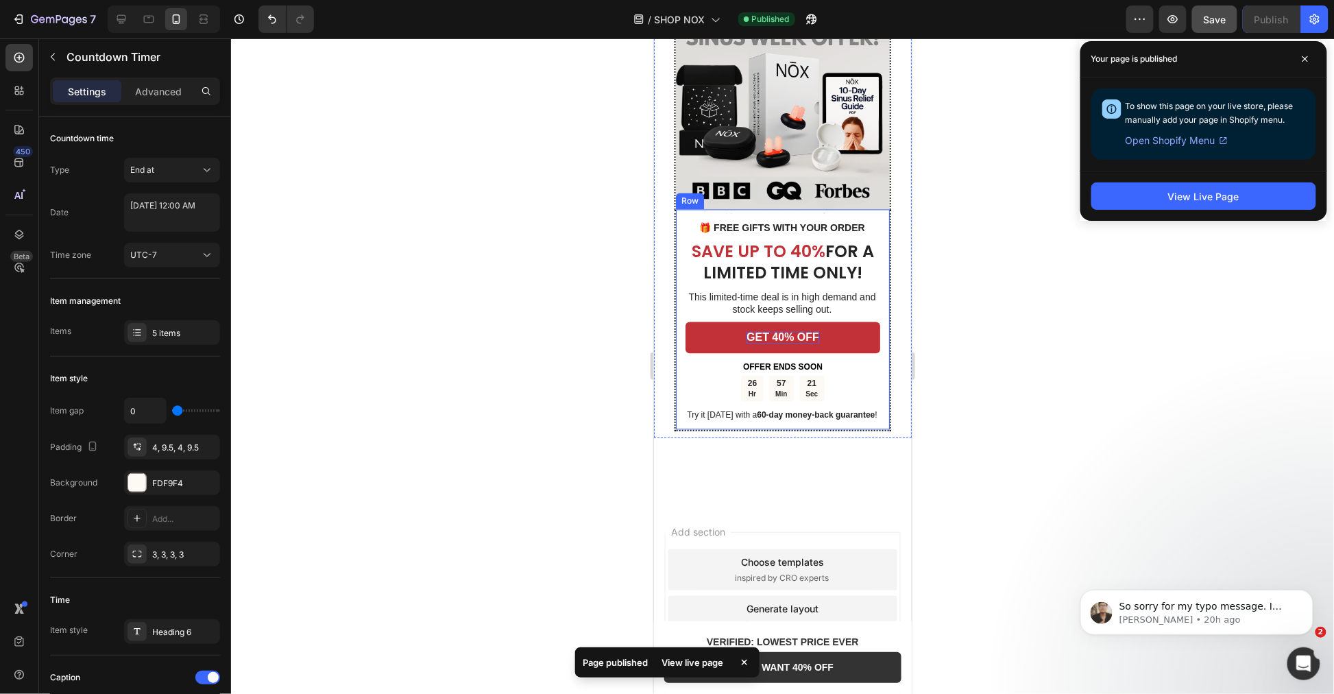
click at [797, 332] on p "GET 40% OFF" at bounding box center [782, 337] width 73 height 12
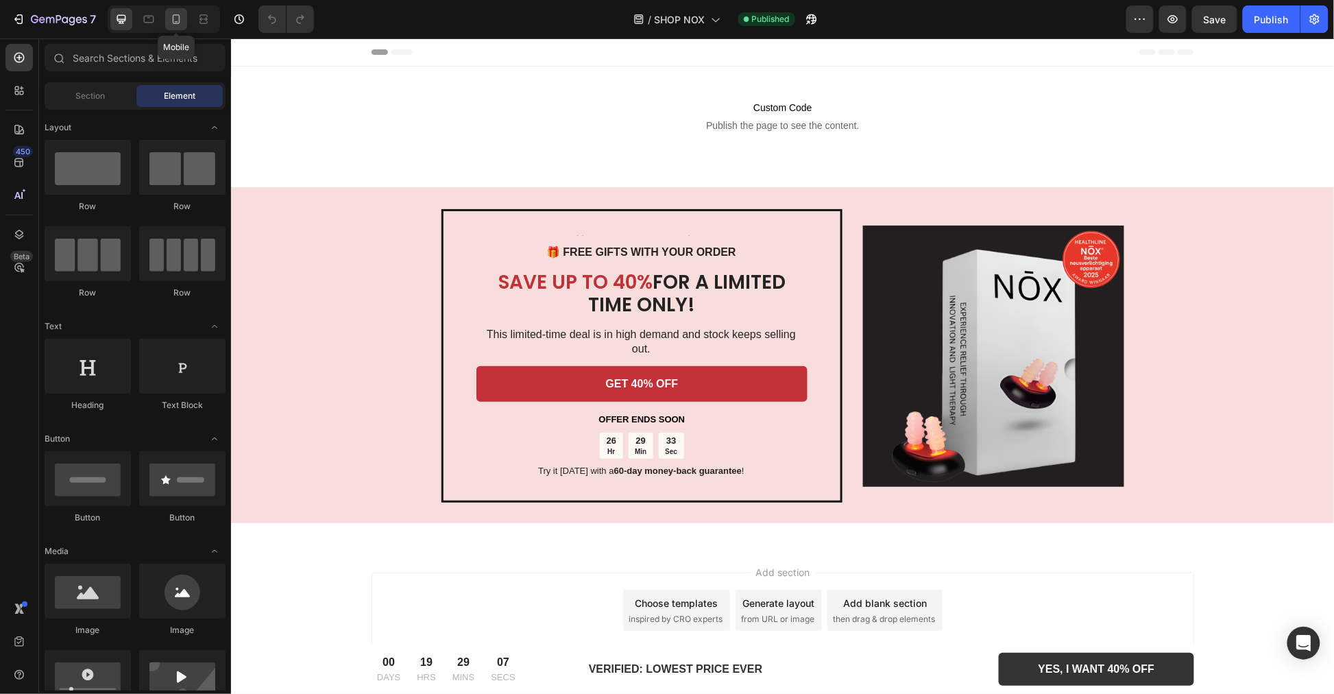
click at [175, 19] on icon at bounding box center [176, 19] width 14 height 14
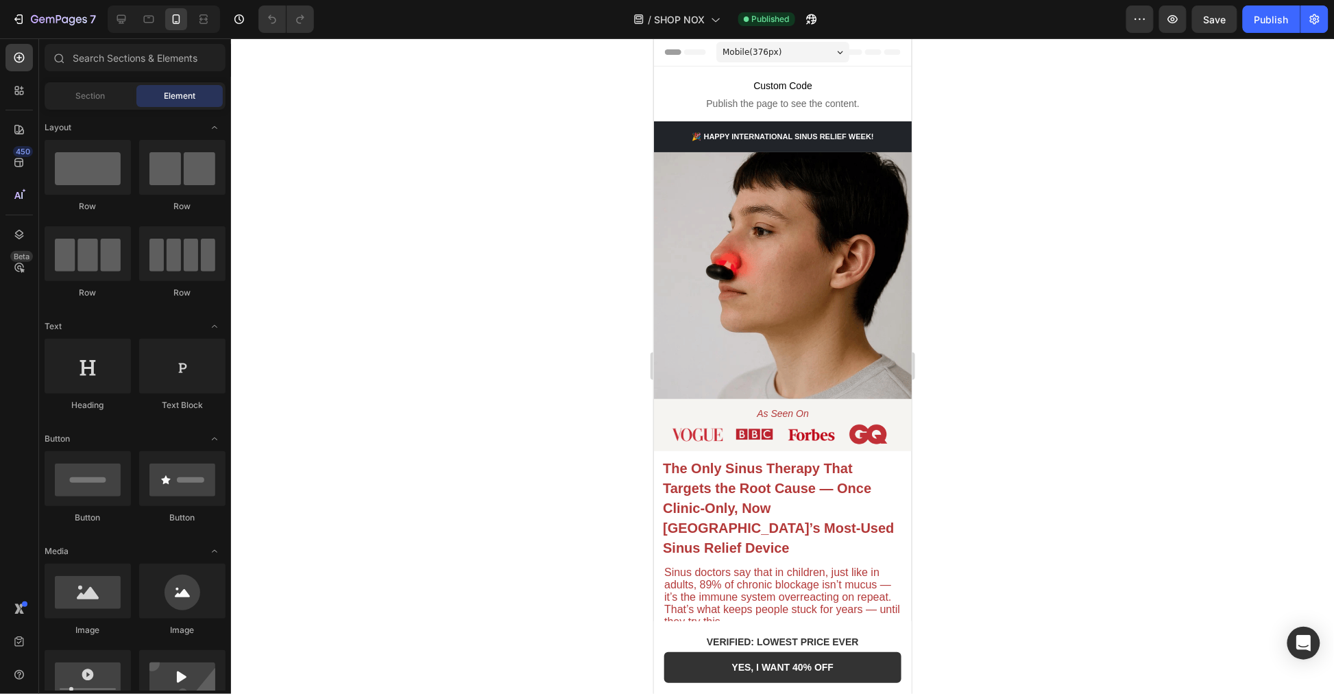
click at [733, 285] on img at bounding box center [782, 274] width 258 height 247
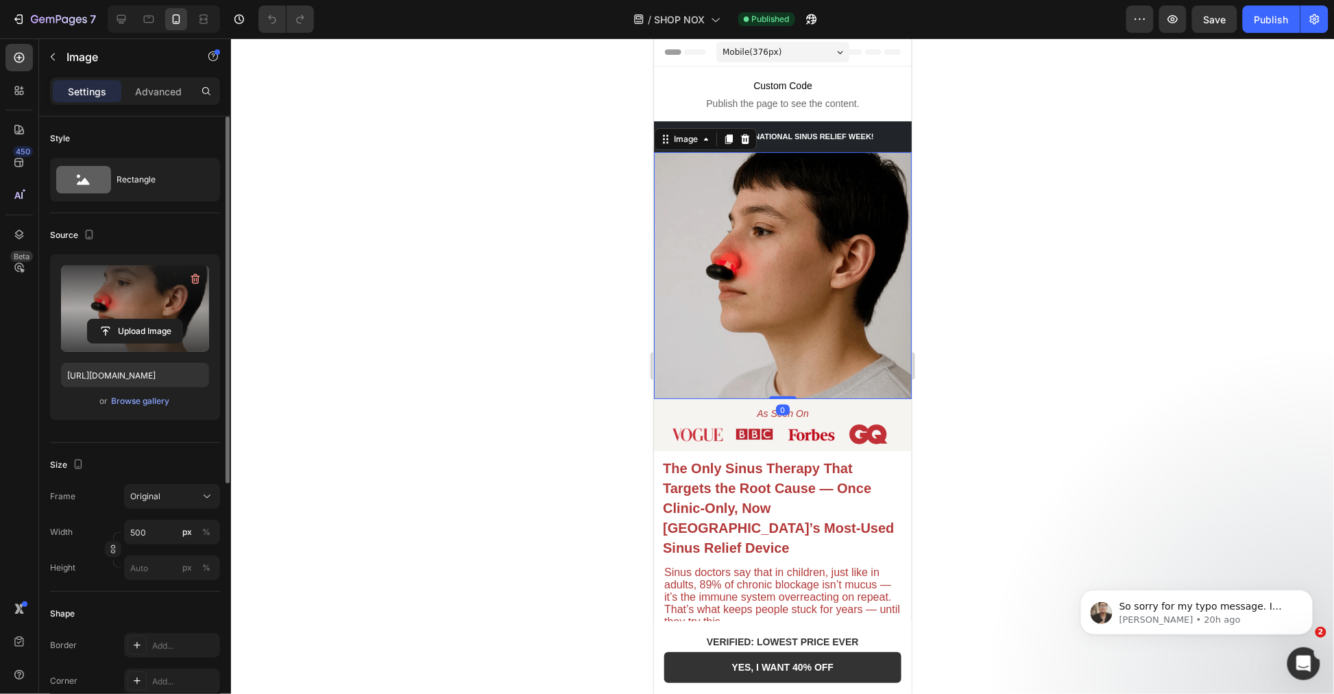
click at [133, 289] on label at bounding box center [135, 308] width 148 height 86
click at [133, 319] on input "file" at bounding box center [135, 330] width 95 height 23
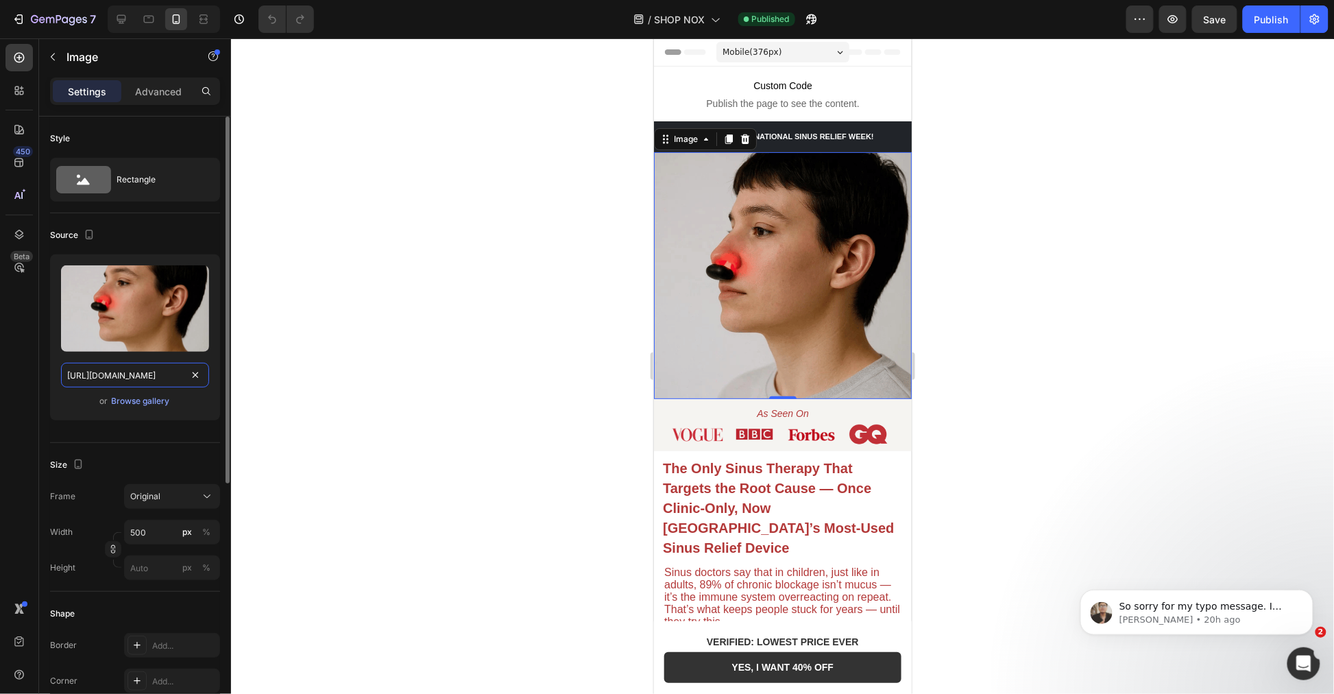
click at [124, 379] on input "https://cdn.shopify.com/s/files/1/0955/7150/9562/files/gempages_576779547878359…" at bounding box center [135, 375] width 148 height 25
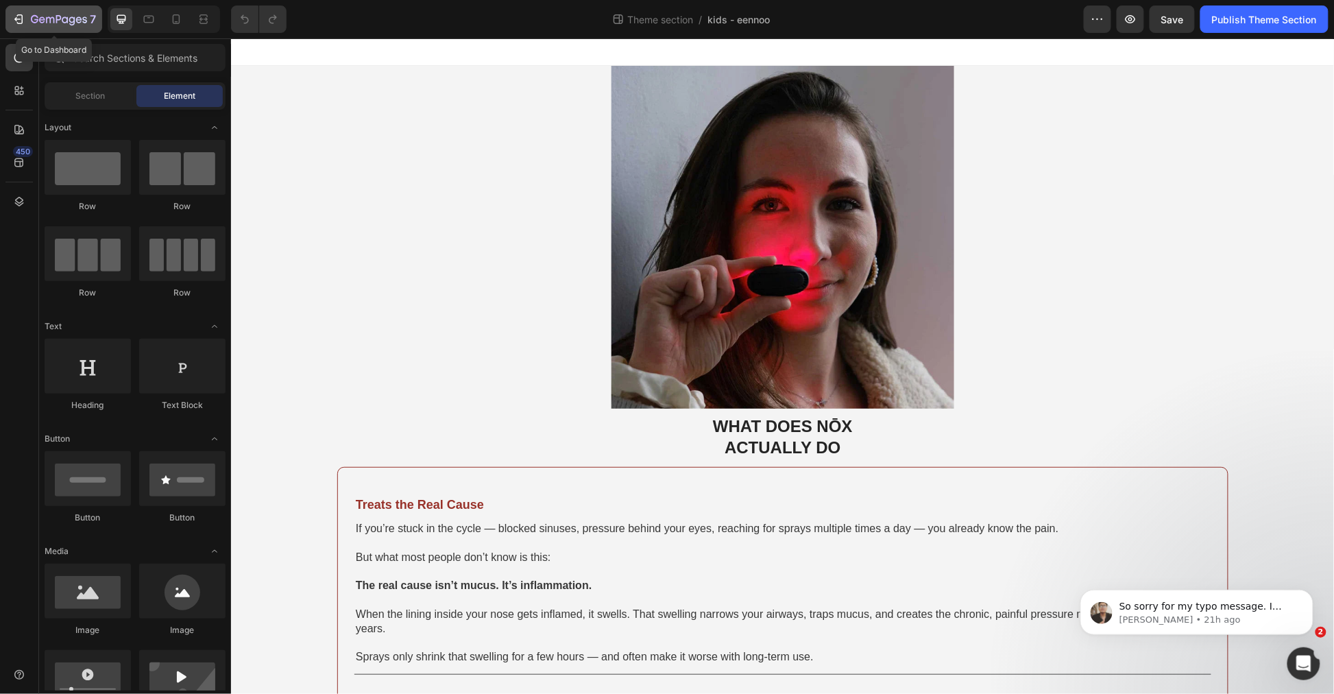
click at [16, 10] on button "7" at bounding box center [53, 18] width 97 height 27
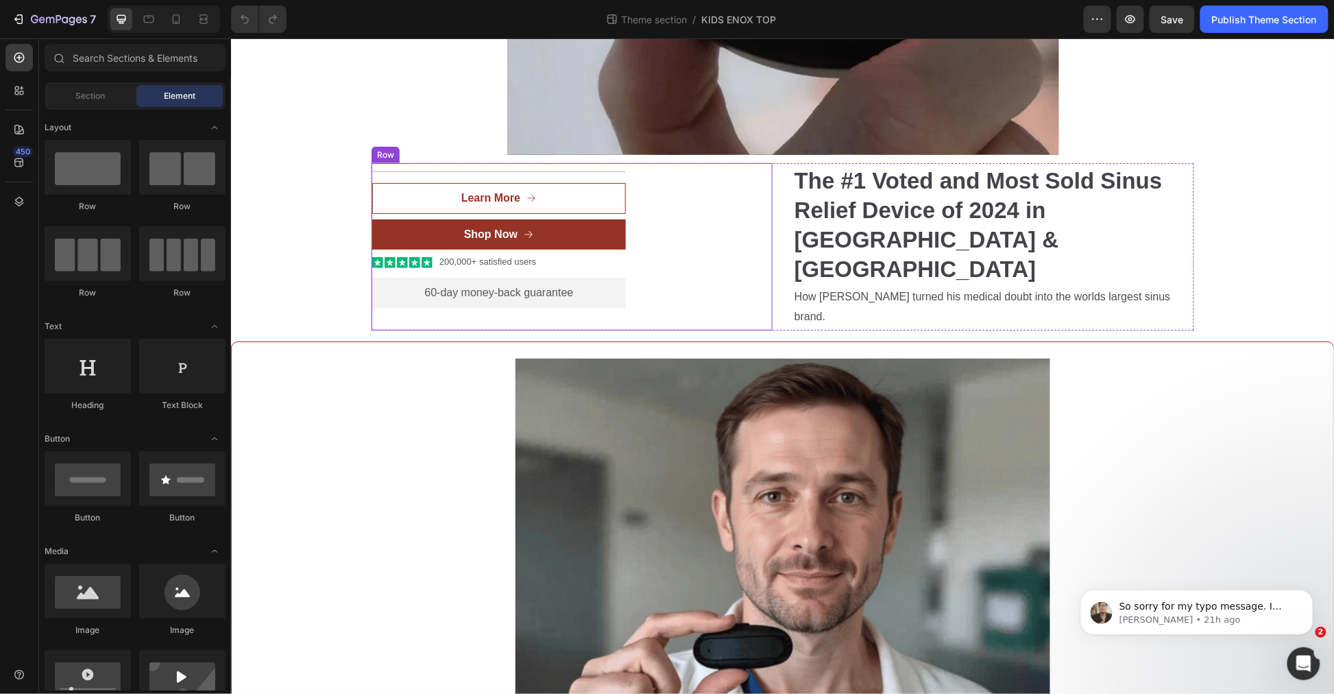
scroll to position [762, 0]
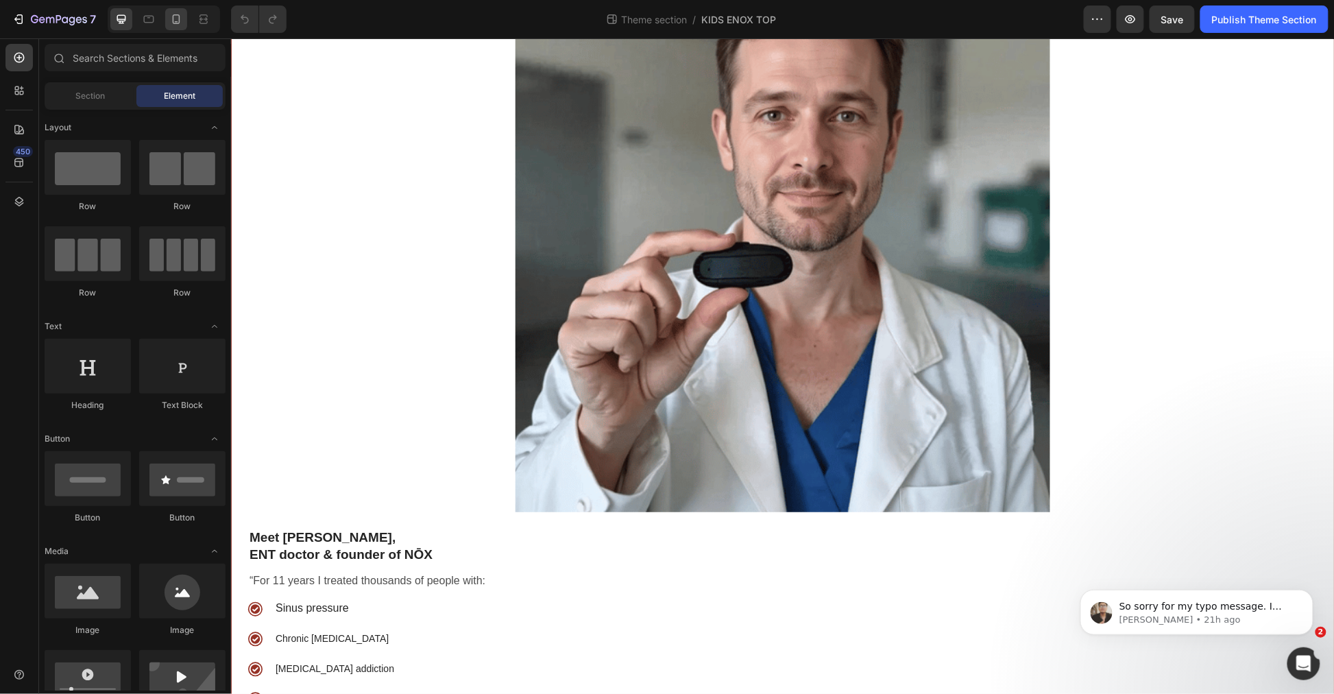
click at [168, 18] on div at bounding box center [176, 19] width 22 height 22
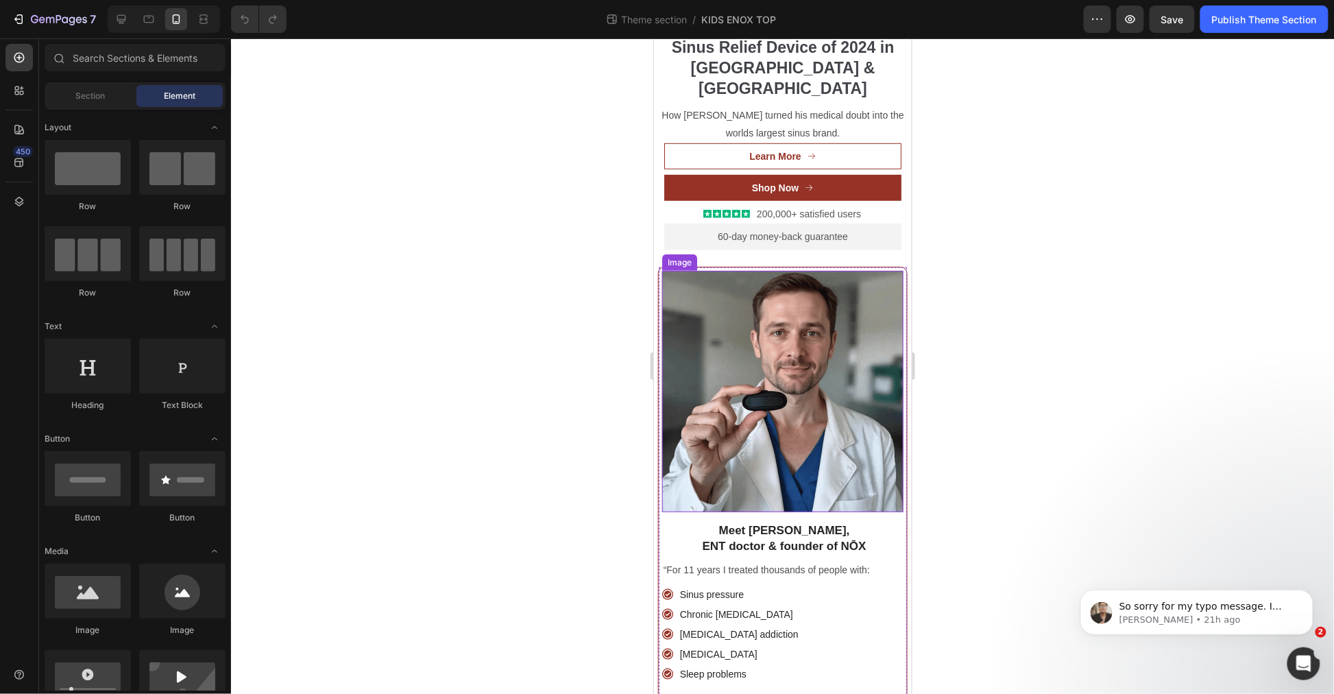
scroll to position [51, 0]
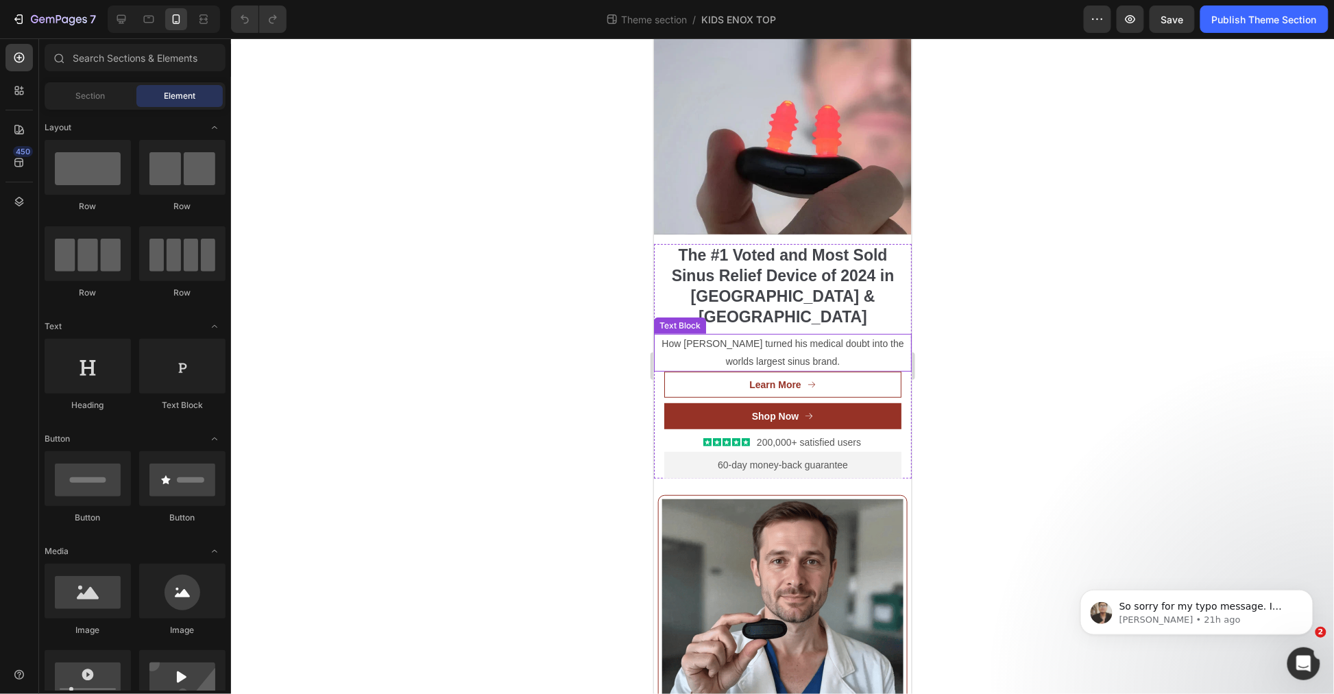
click at [869, 335] on p "How [PERSON_NAME] turned his medical doubt into the worlds largest sinus brand." at bounding box center [782, 352] width 255 height 34
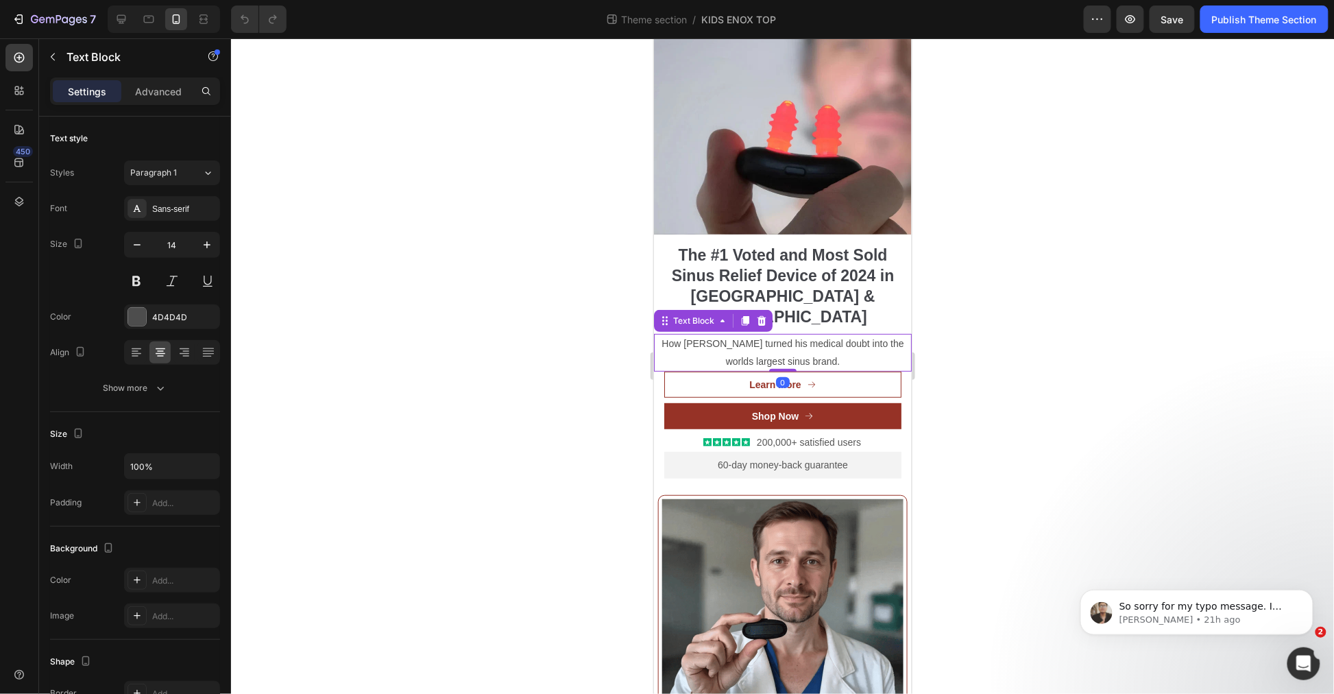
click at [866, 335] on p "How [PERSON_NAME] turned his medical doubt into the worlds largest sinus brand." at bounding box center [782, 352] width 255 height 34
click at [875, 335] on p "How [PERSON_NAME] turned his medical doubt into the worlds largest sinus brand." at bounding box center [782, 352] width 255 height 34
drag, startPoint x: 968, startPoint y: 328, endPoint x: 252, endPoint y: 298, distance: 716.3
click at [968, 328] on div at bounding box center [782, 365] width 1103 height 655
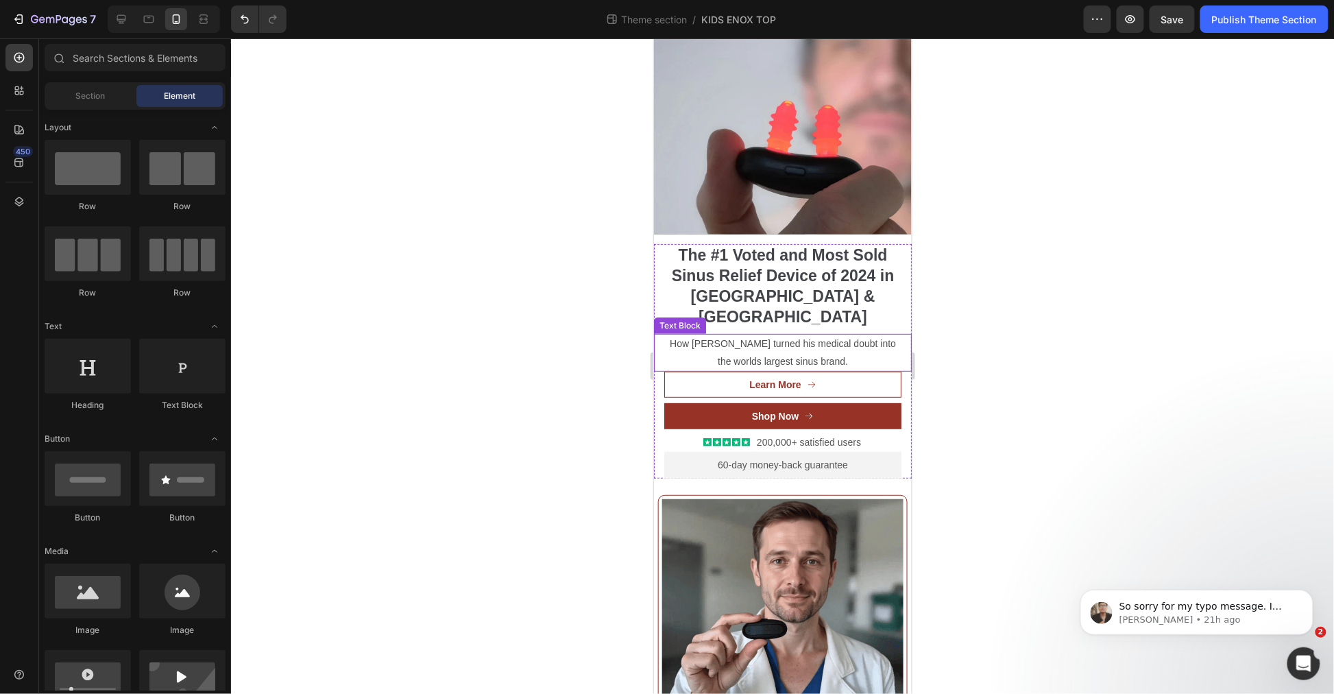
scroll to position [355, 0]
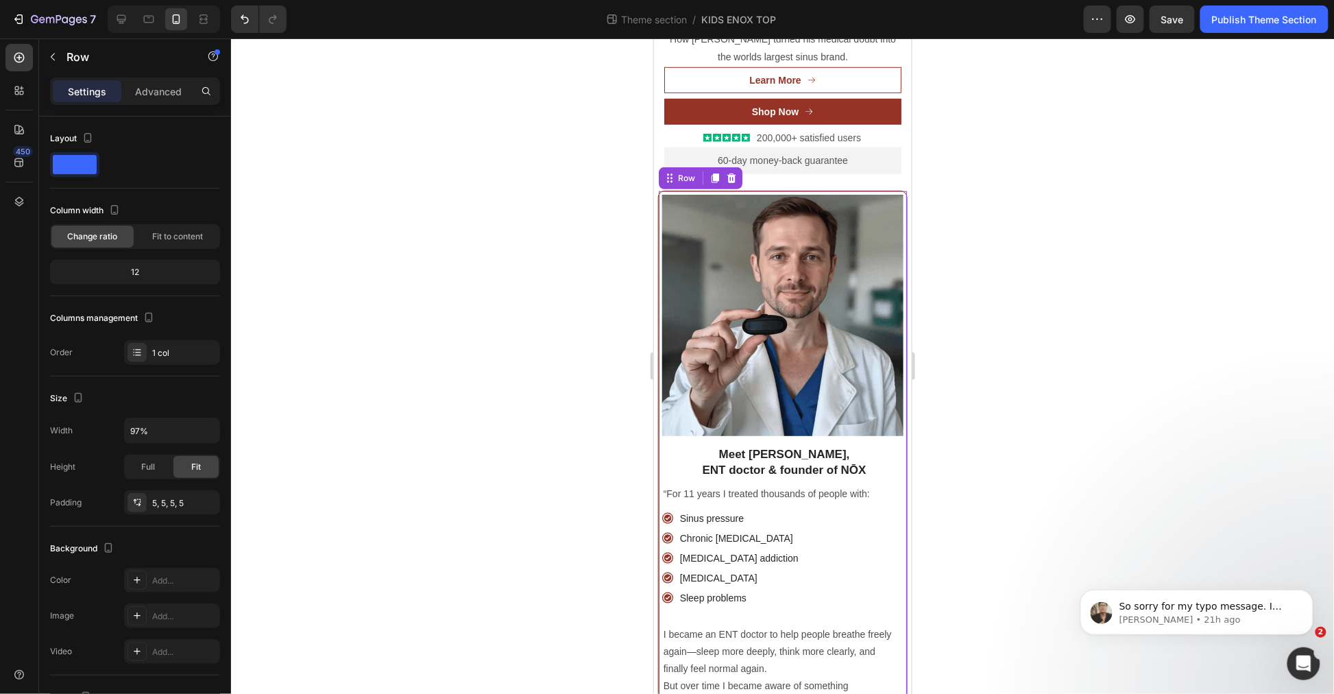
click at [811, 485] on p "“For 11 years I treated thousands of people with:" at bounding box center [782, 493] width 239 height 17
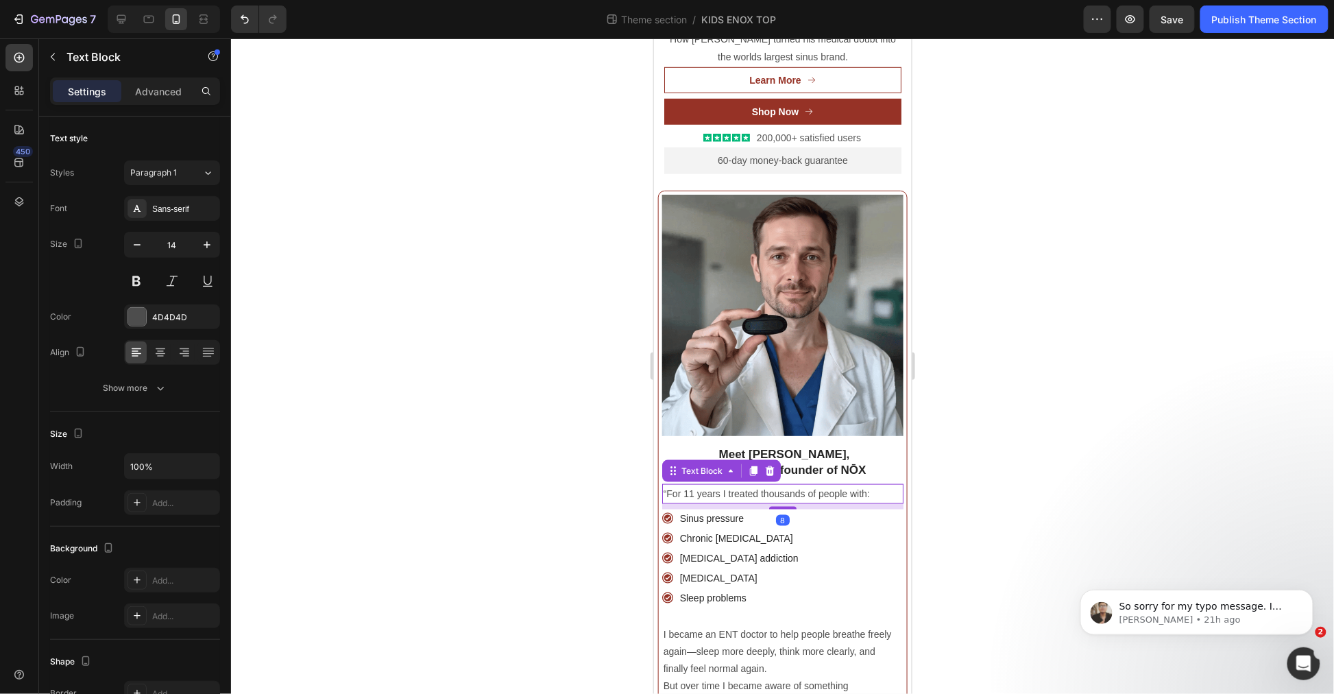
click at [811, 485] on p "“For 11 years I treated thousands of people with:" at bounding box center [782, 493] width 239 height 17
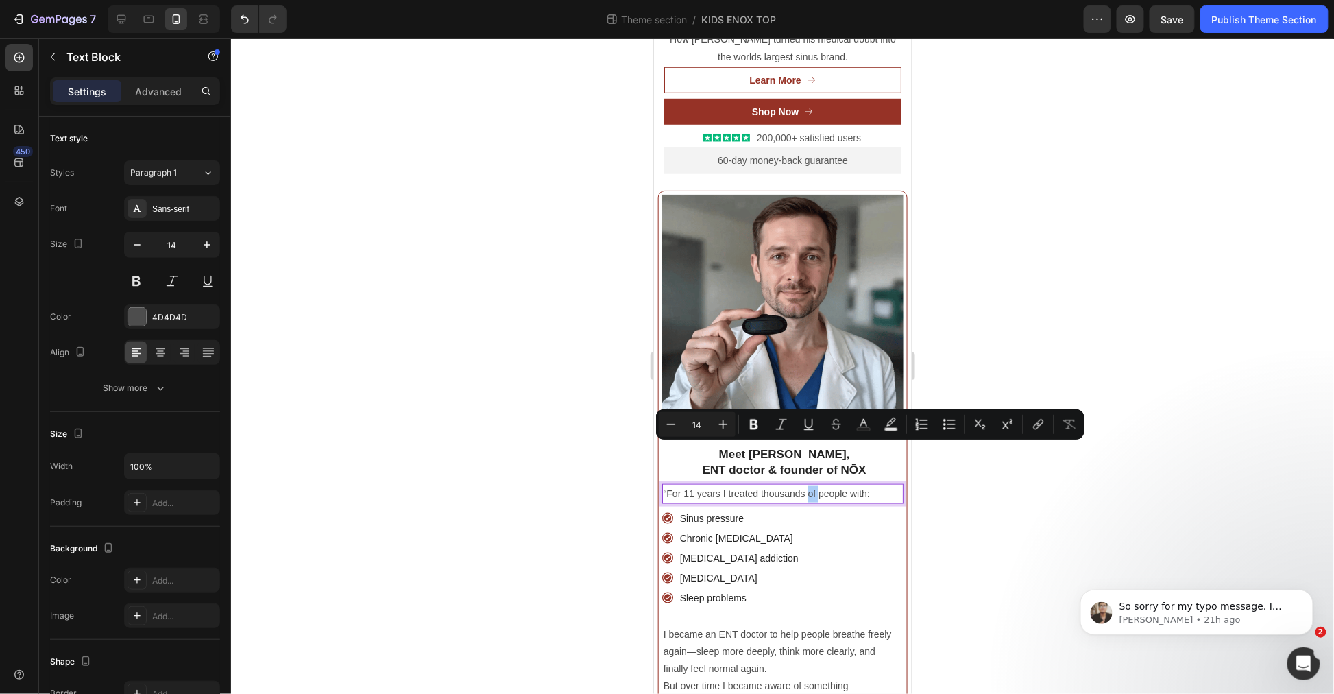
click at [987, 461] on div at bounding box center [782, 365] width 1103 height 655
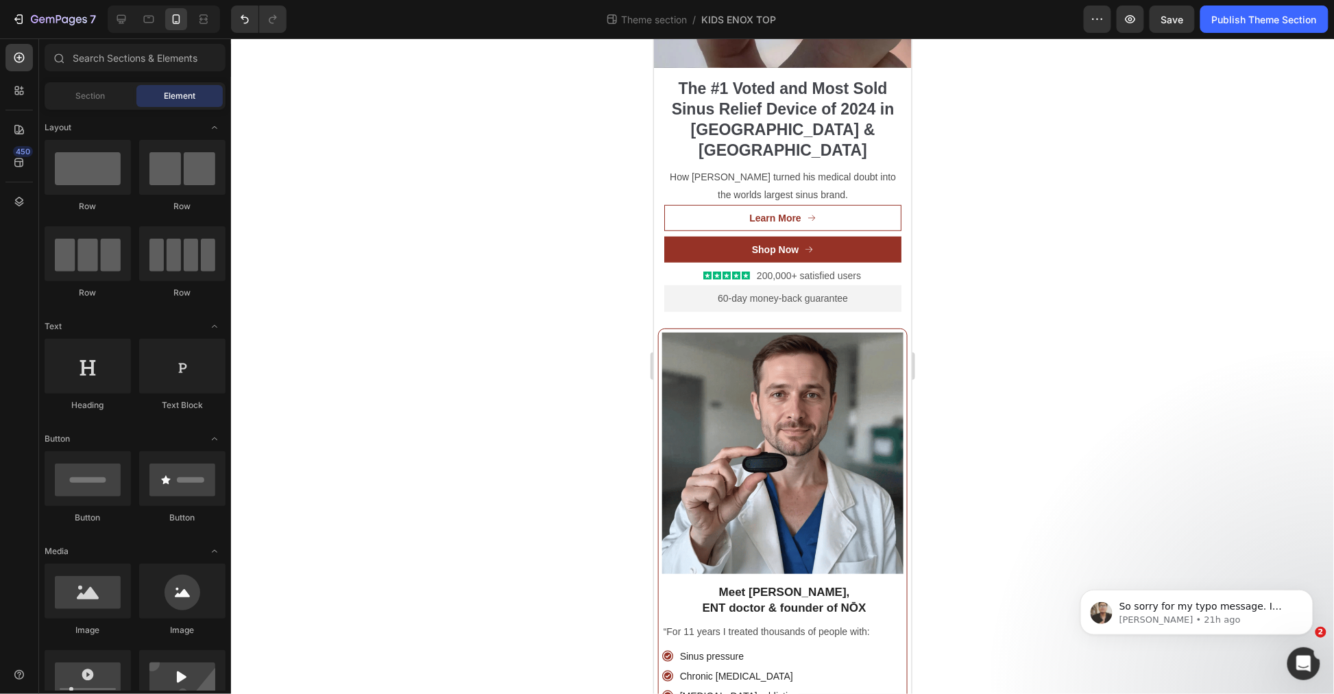
scroll to position [0, 0]
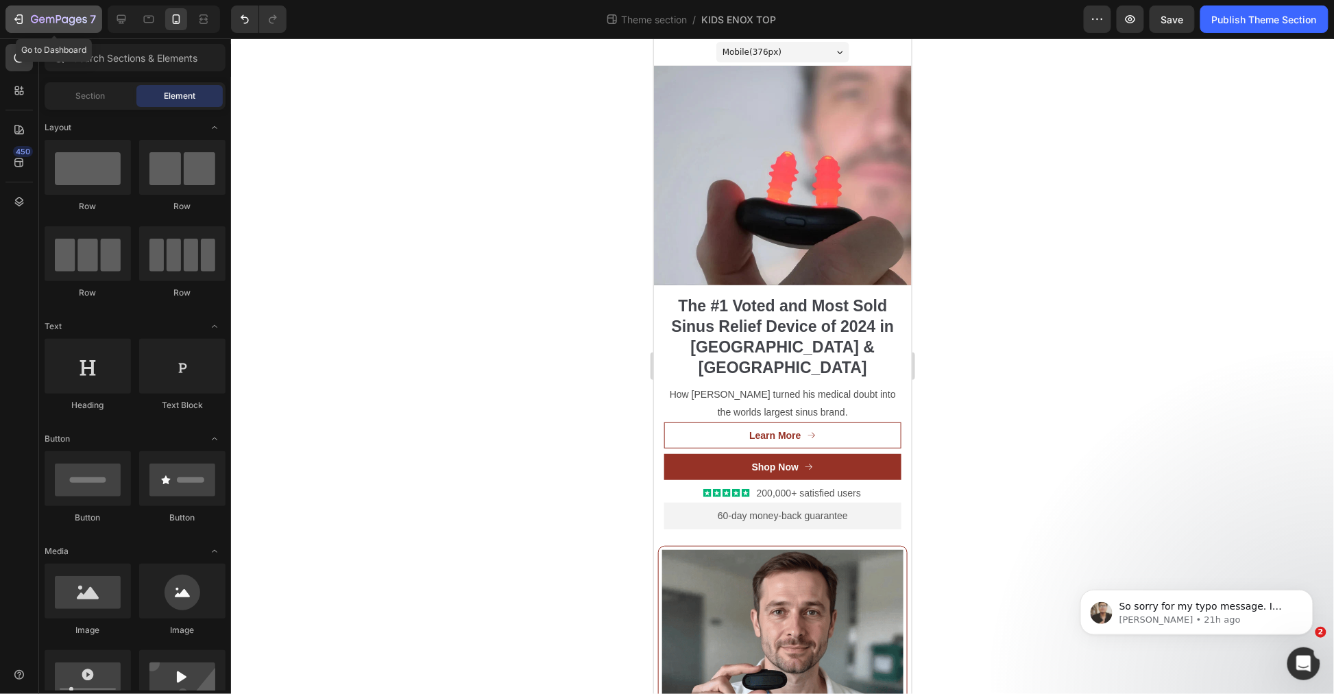
click at [27, 19] on div "7" at bounding box center [54, 19] width 84 height 16
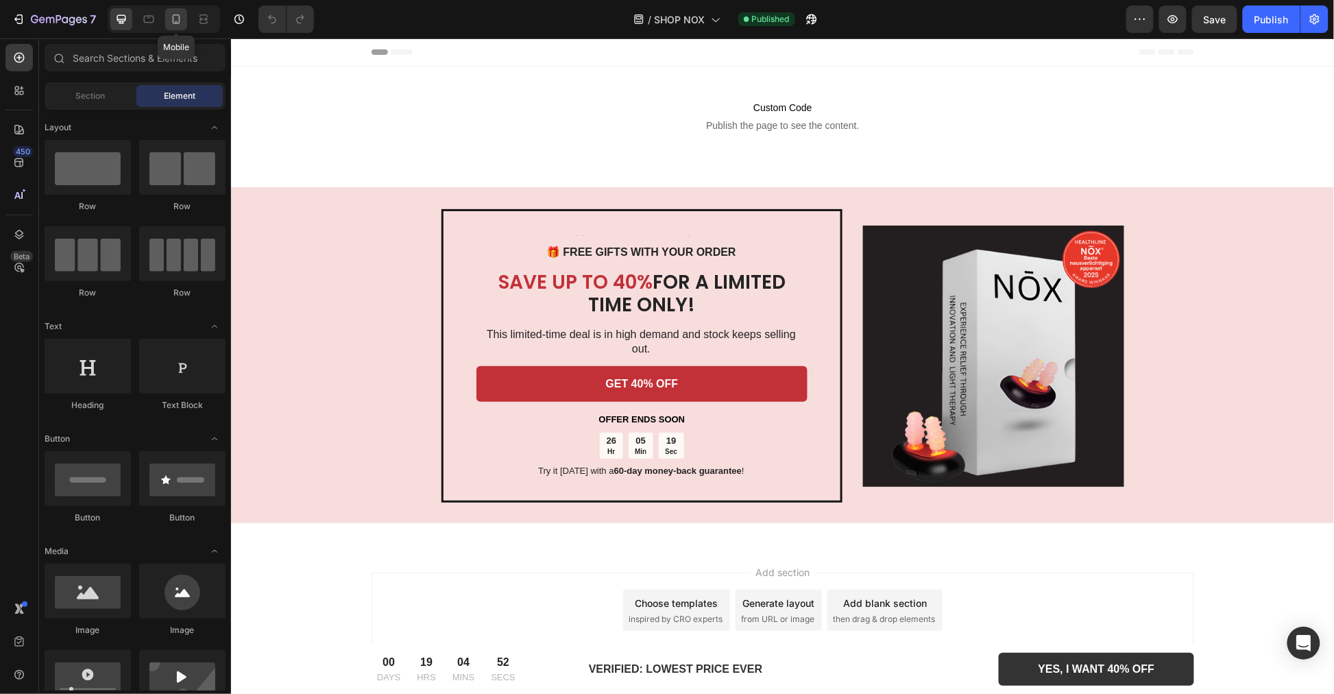
click at [178, 15] on icon at bounding box center [177, 19] width 8 height 10
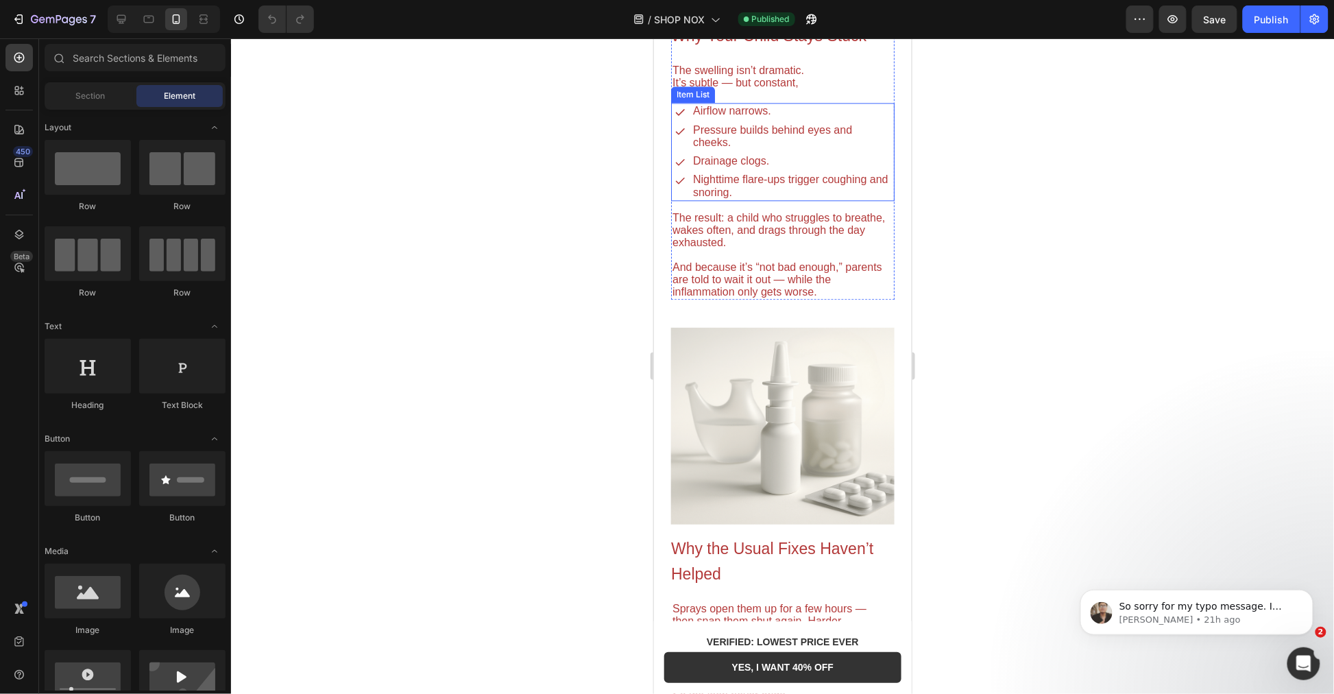
scroll to position [1751, 0]
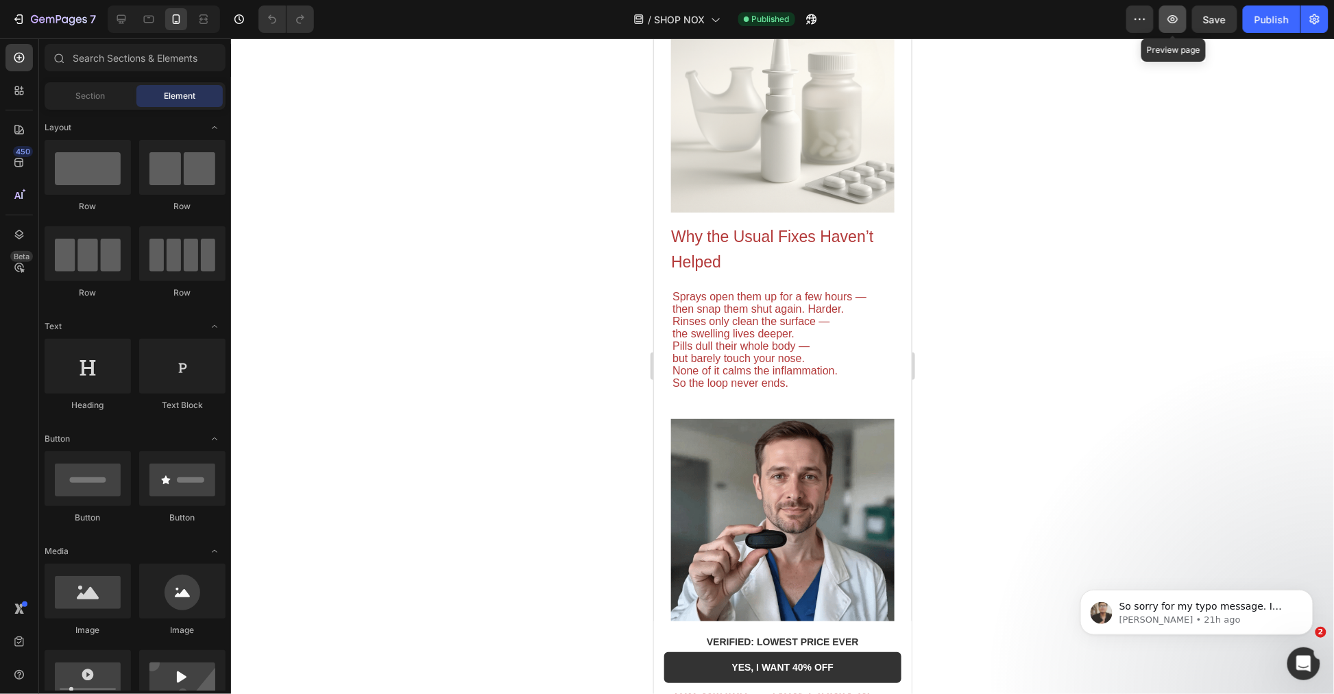
click at [1171, 14] on icon "button" at bounding box center [1173, 19] width 14 height 14
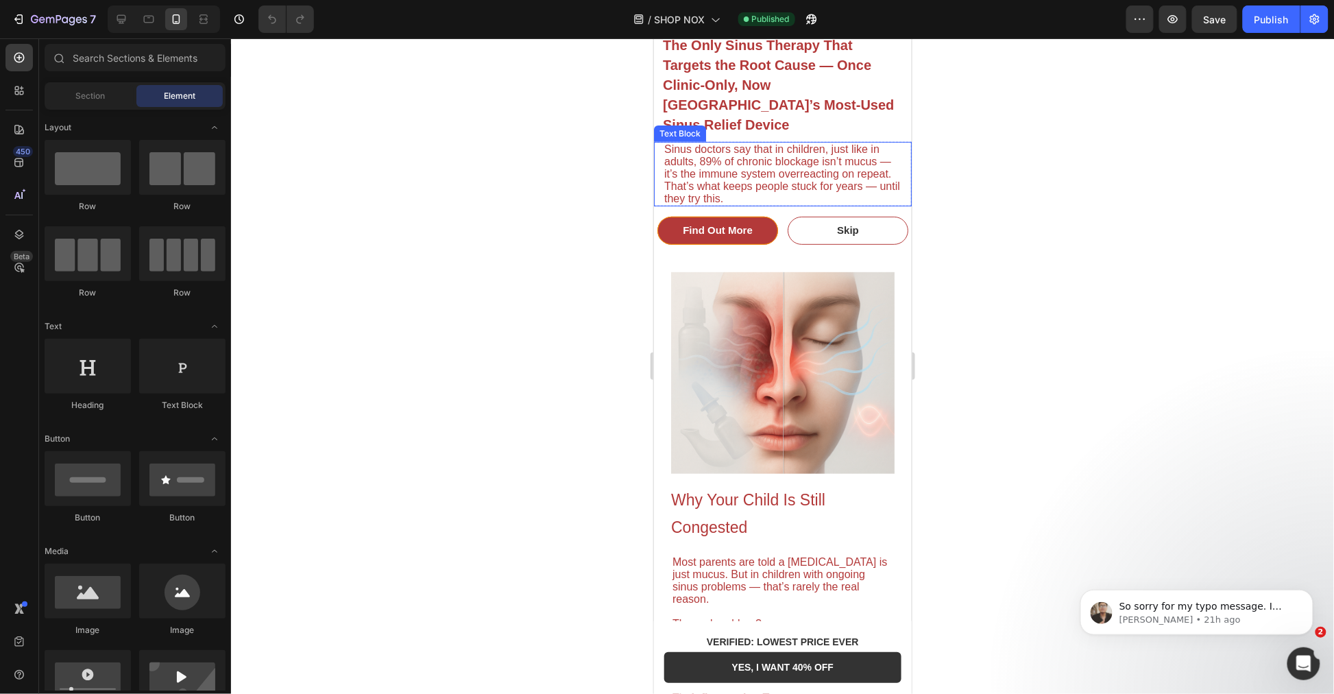
scroll to position [0, 0]
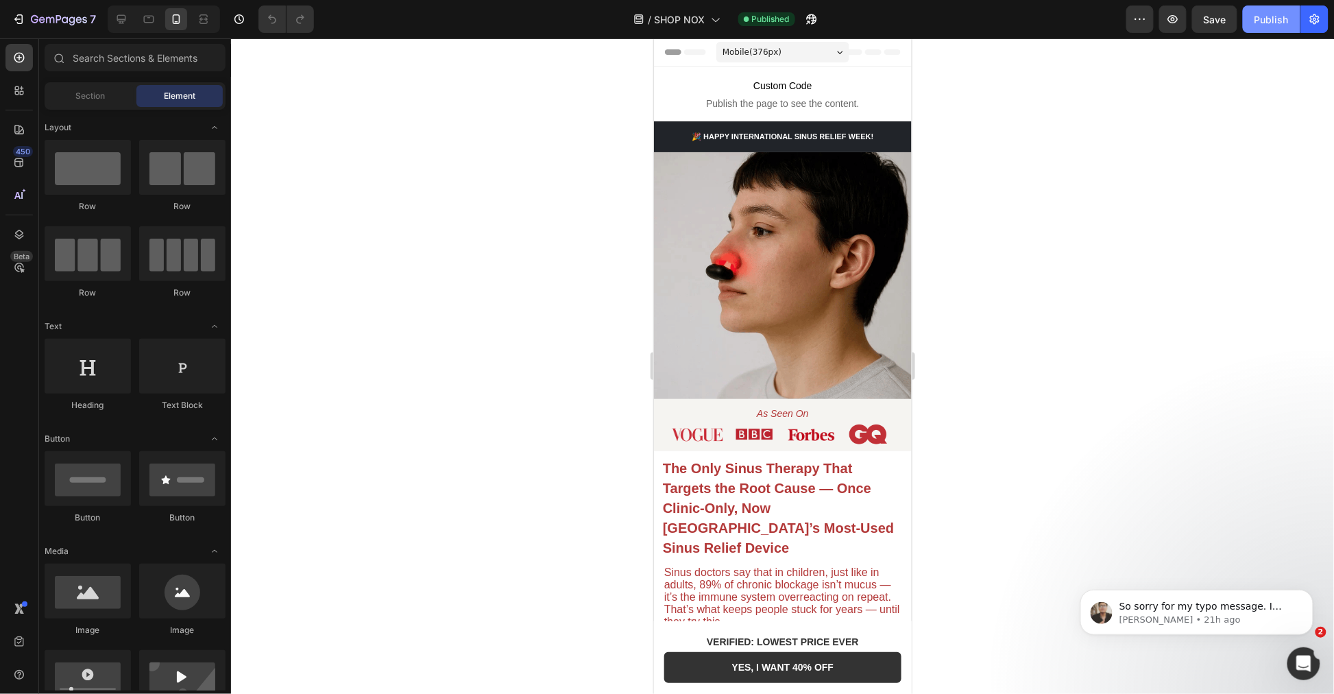
click at [1269, 12] on div "Publish" at bounding box center [1271, 19] width 34 height 14
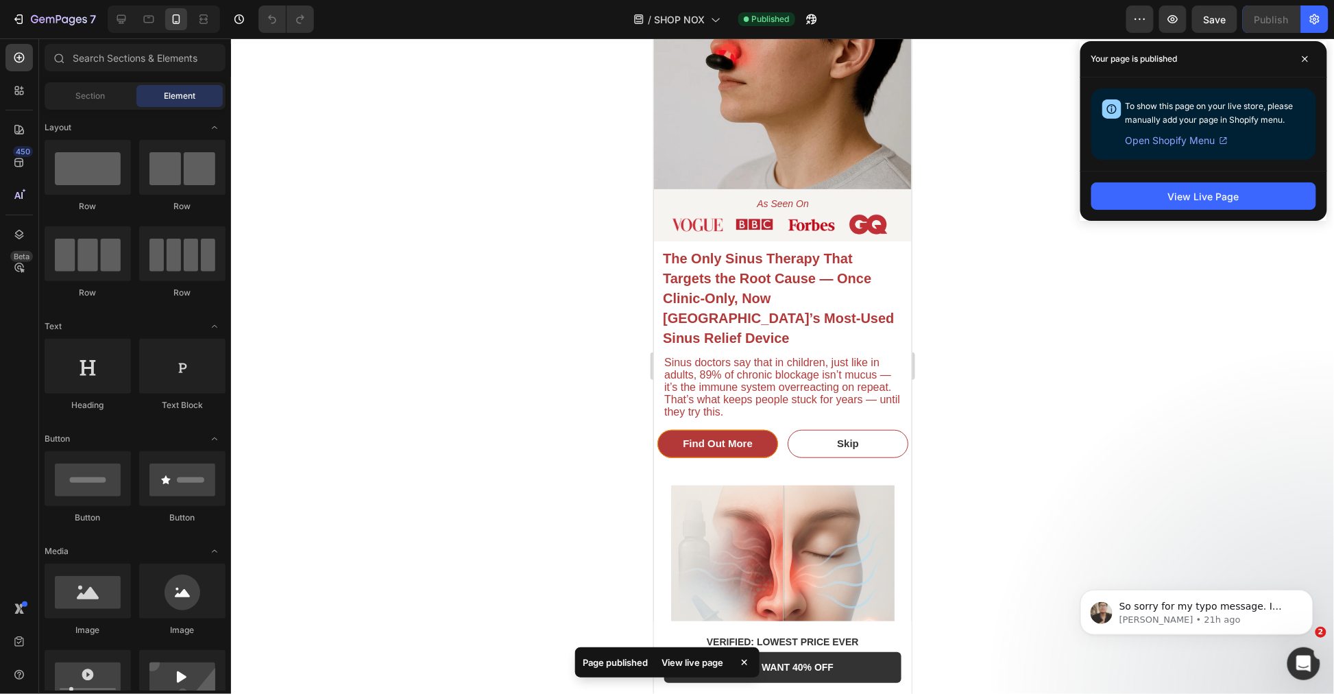
scroll to position [241, 0]
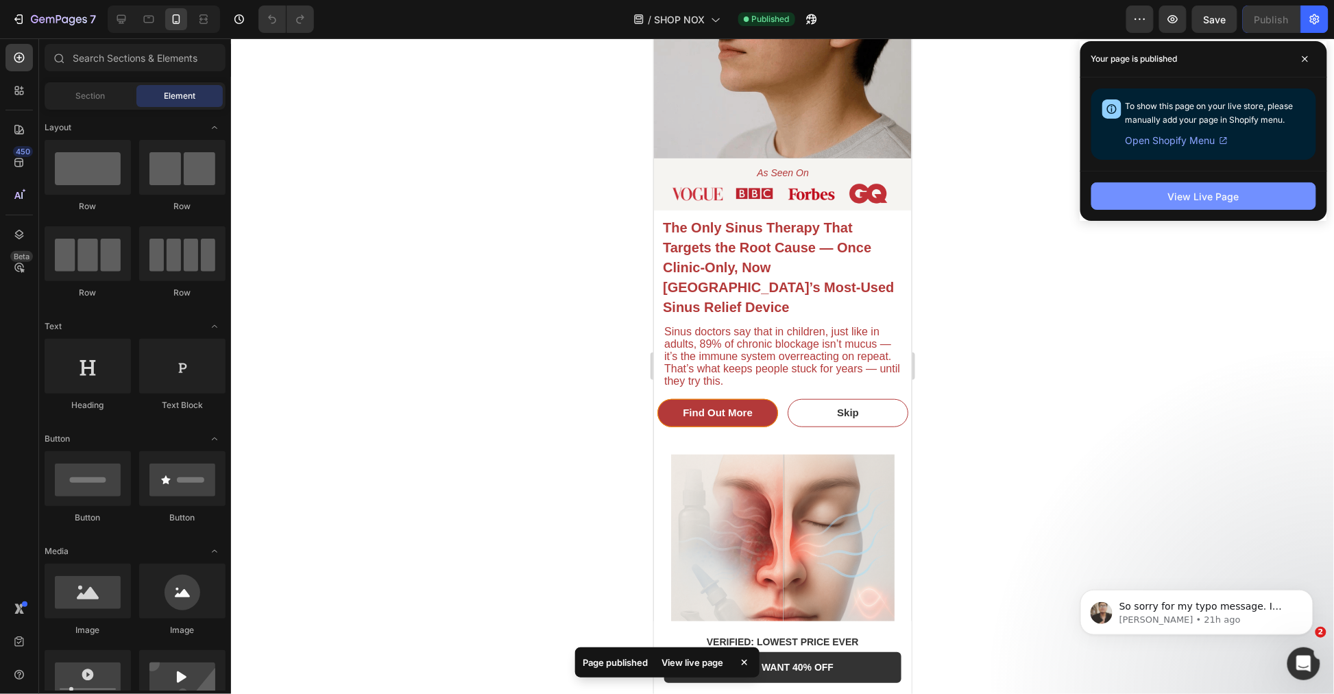
click at [1212, 195] on div "View Live Page" at bounding box center [1203, 196] width 71 height 14
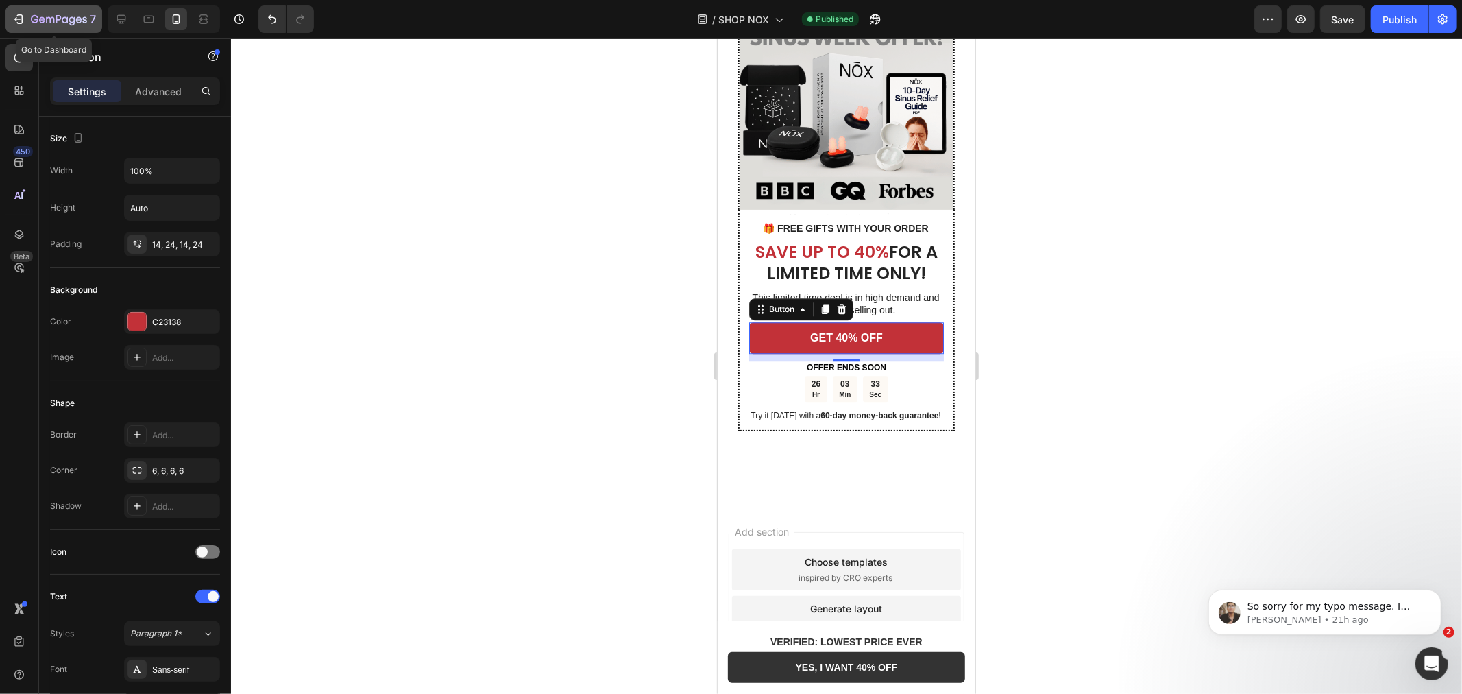
click at [8, 12] on button "7" at bounding box center [53, 18] width 97 height 27
